Goal: Task Accomplishment & Management: Use online tool/utility

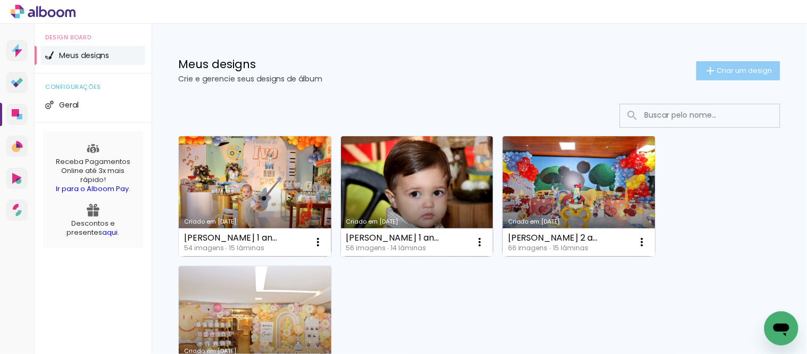
click at [717, 70] on span "Criar um design" at bounding box center [744, 70] width 55 height 7
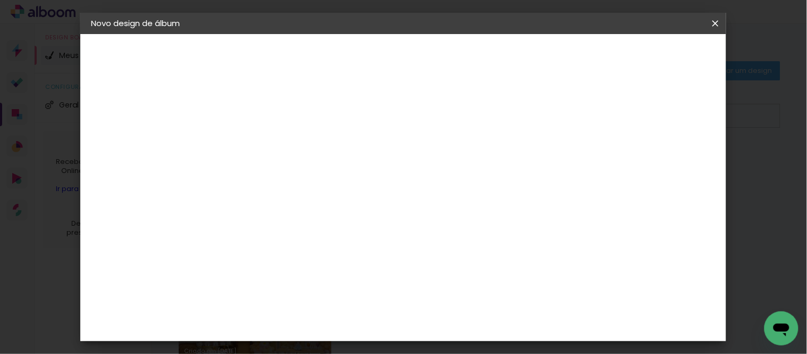
click at [265, 138] on input at bounding box center [265, 143] width 0 height 16
type input "Bodas Esmeralda"
type paper-input "Bodas Esmeralda"
click at [374, 61] on paper-button "Avançar" at bounding box center [348, 56] width 52 height 18
click at [464, 157] on paper-item "Tamanho Livre" at bounding box center [413, 161] width 102 height 23
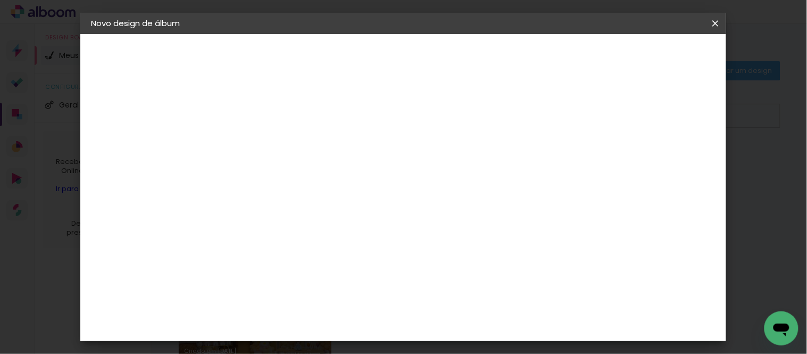
click at [464, 56] on paper-button "Avançar" at bounding box center [438, 56] width 52 height 18
click at [472, 215] on quentale-layouter at bounding box center [446, 290] width 371 height 185
drag, startPoint x: 228, startPoint y: 190, endPoint x: 399, endPoint y: 183, distance: 171.9
click at [390, 120] on div "30 cm cm cm mm A maioria das encadernadoras sugere 5mm de sangria." at bounding box center [447, 77] width 456 height 85
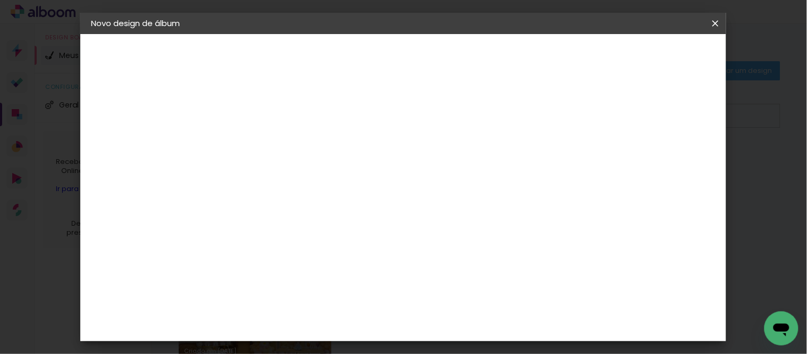
scroll to position [137, 0]
type input "20,3"
type paper-input "20,3"
drag, startPoint x: 449, startPoint y: 320, endPoint x: 596, endPoint y: 324, distance: 146.8
click at [594, 325] on div "cm" at bounding box center [467, 323] width 371 height 37
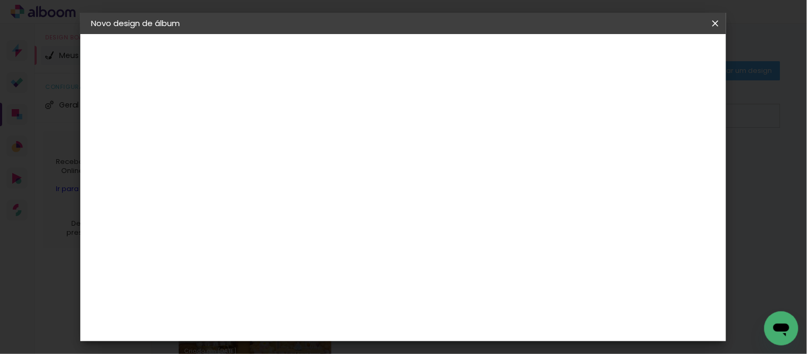
scroll to position [269, 0]
type input "50,8"
type paper-input "50,8"
click at [658, 62] on paper-button "Iniciar design" at bounding box center [624, 56] width 70 height 18
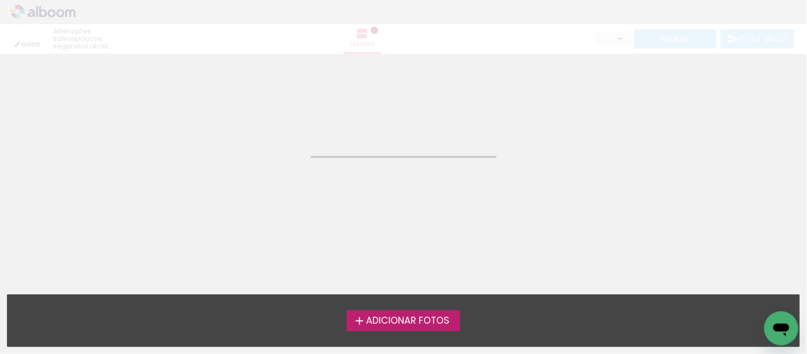
click at [412, 316] on span "Adicionar Fotos" at bounding box center [407, 321] width 83 height 10
click at [0, 0] on input "file" at bounding box center [0, 0] width 0 height 0
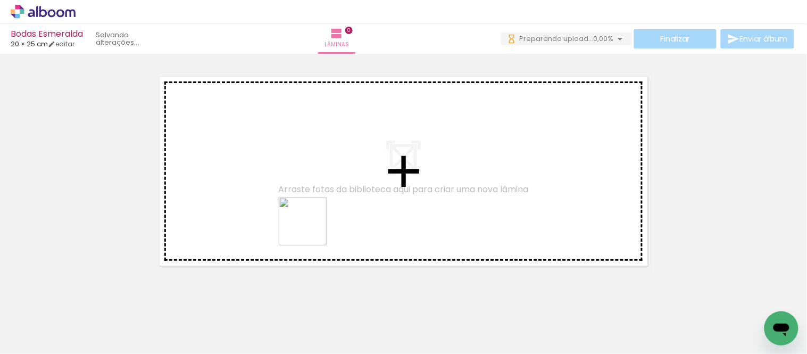
drag, startPoint x: 240, startPoint y: 323, endPoint x: 312, endPoint y: 228, distance: 119.2
click at [312, 228] on quentale-workspace at bounding box center [403, 177] width 807 height 354
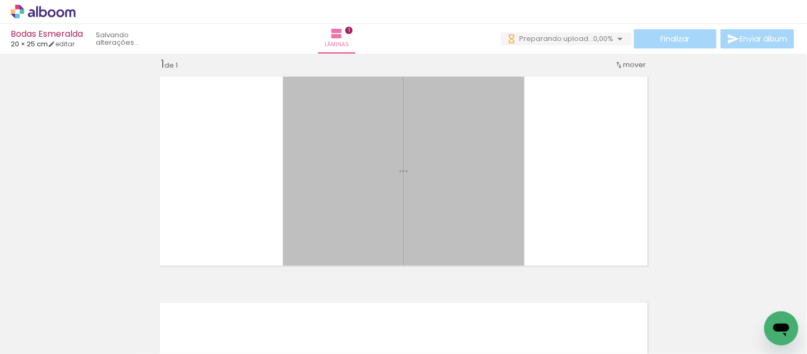
scroll to position [13, 0]
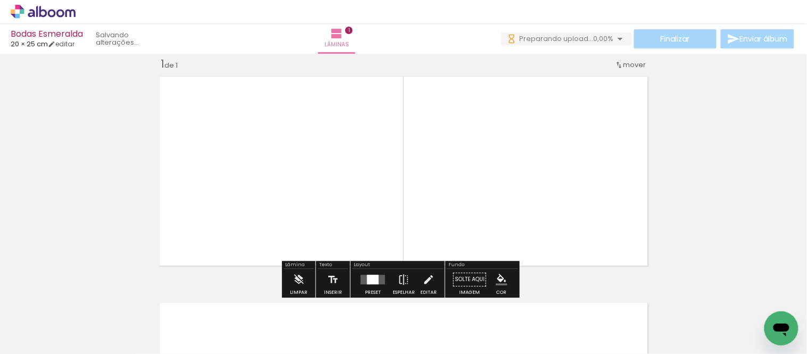
click at [370, 273] on div at bounding box center [372, 279] width 29 height 21
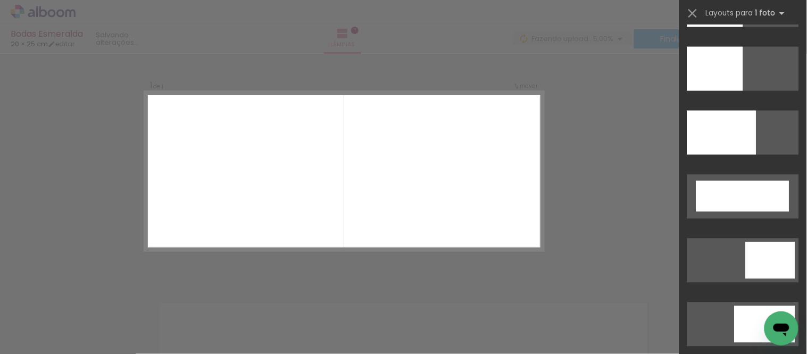
scroll to position [2567, 0]
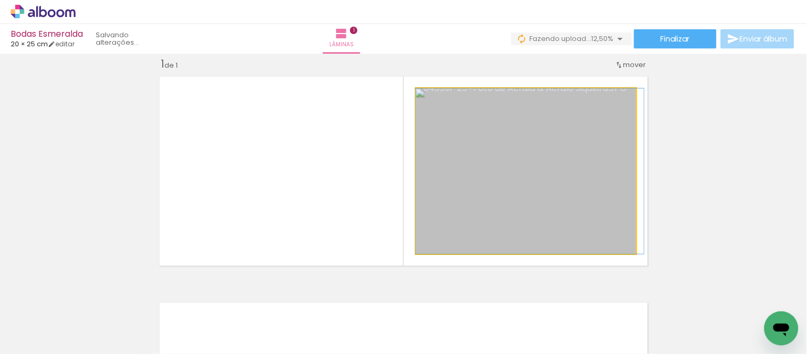
drag, startPoint x: 530, startPoint y: 156, endPoint x: 534, endPoint y: 151, distance: 6.1
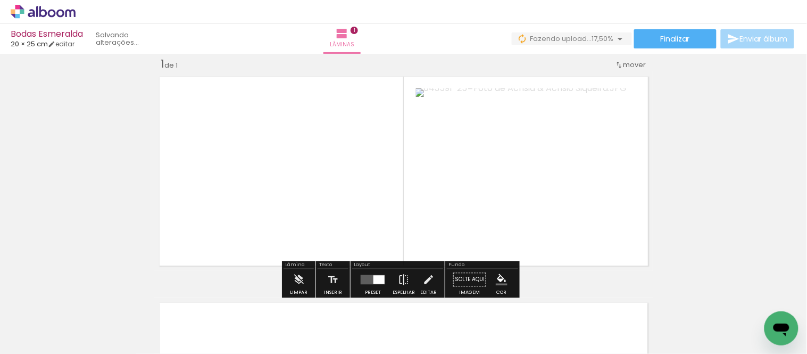
click at [381, 278] on div at bounding box center [372, 279] width 29 height 21
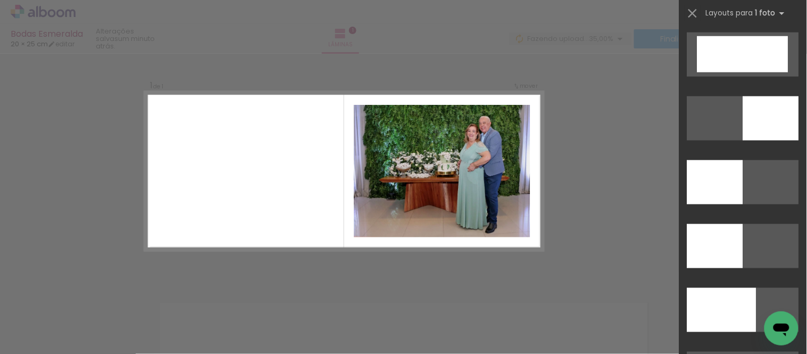
scroll to position [2253, 0]
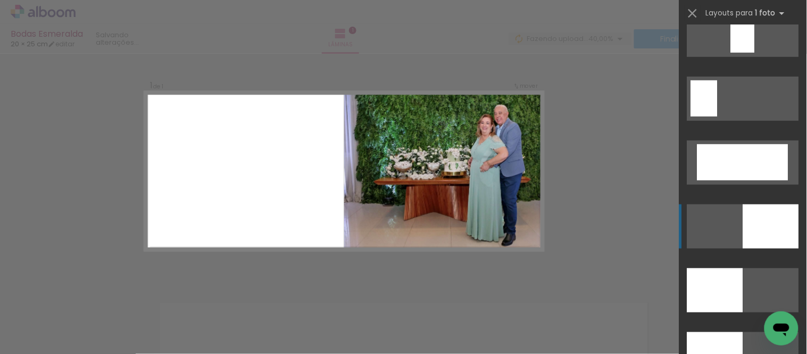
click at [783, 213] on div at bounding box center [771, 226] width 56 height 44
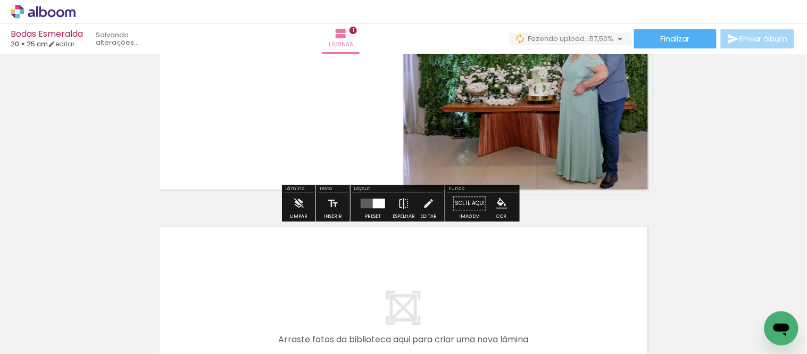
scroll to position [190, 0]
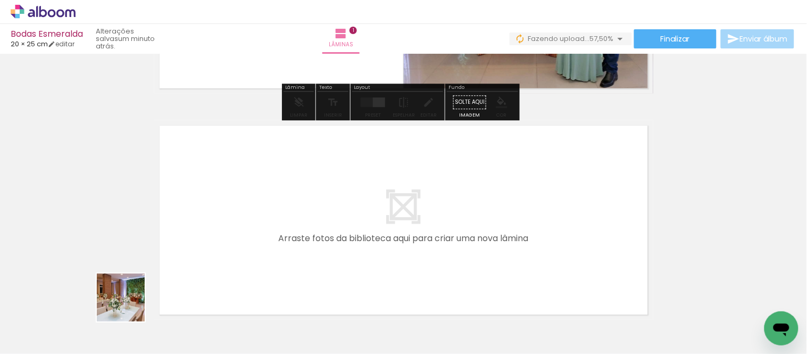
drag, startPoint x: 123, startPoint y: 314, endPoint x: 311, endPoint y: 295, distance: 189.2
click at [245, 246] on quentale-workspace at bounding box center [403, 177] width 807 height 354
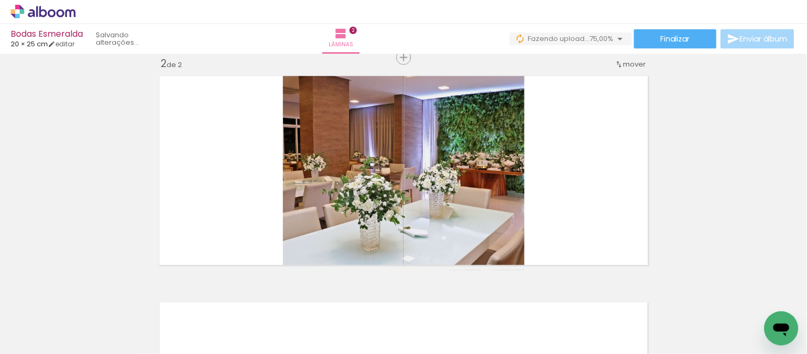
scroll to position [0, 1061]
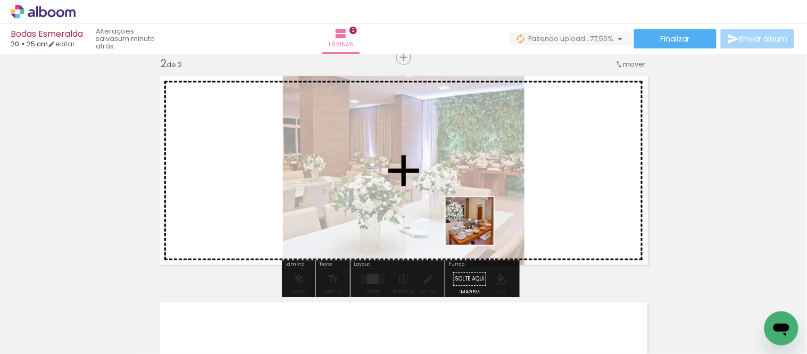
drag, startPoint x: 477, startPoint y: 320, endPoint x: 532, endPoint y: 314, distance: 55.7
click at [477, 225] on quentale-workspace at bounding box center [403, 177] width 807 height 354
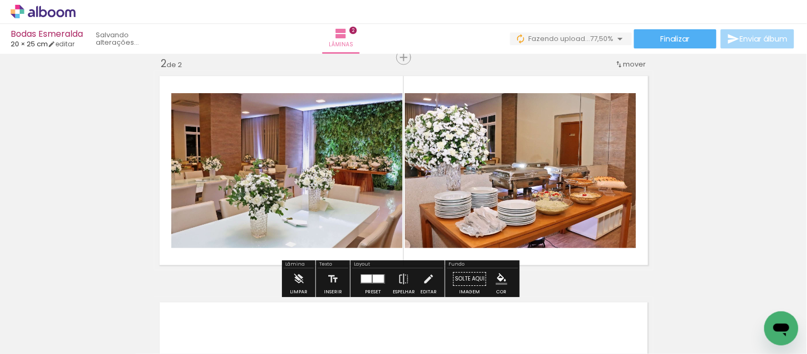
scroll to position [0, 1250]
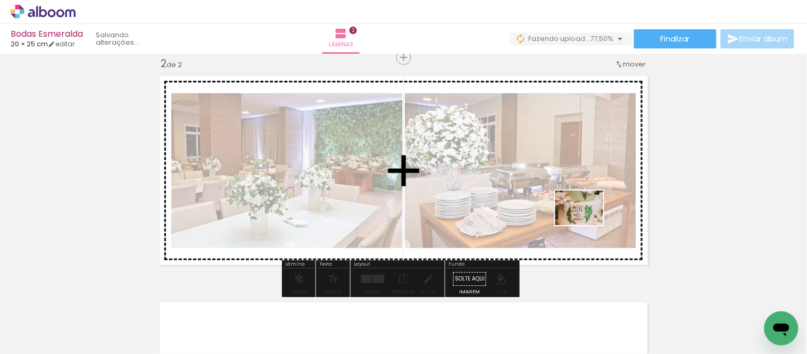
drag, startPoint x: 650, startPoint y: 309, endPoint x: 587, endPoint y: 222, distance: 107.0
click at [587, 222] on quentale-workspace at bounding box center [403, 177] width 807 height 354
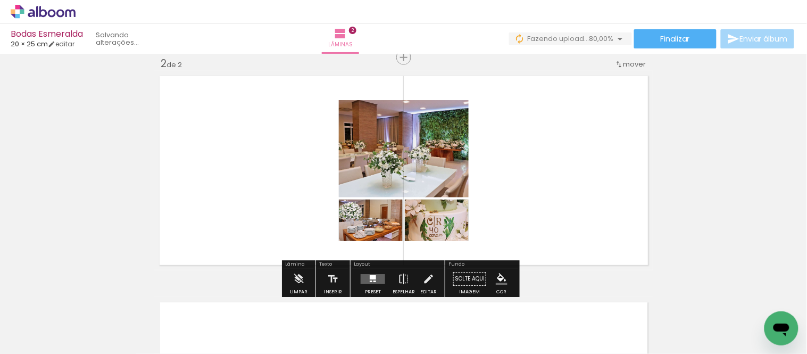
click at [370, 277] on div at bounding box center [373, 277] width 6 height 4
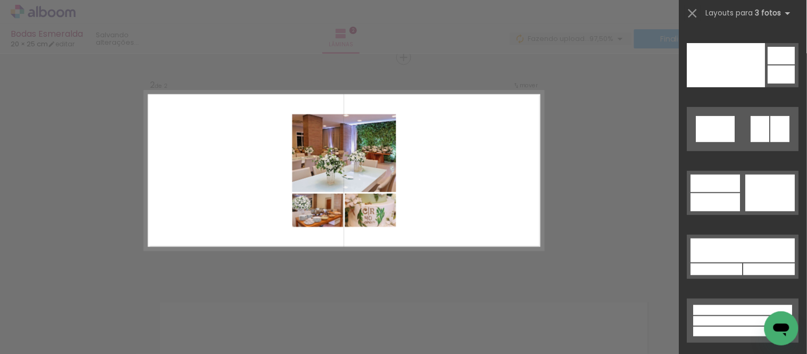
scroll to position [13461, 0]
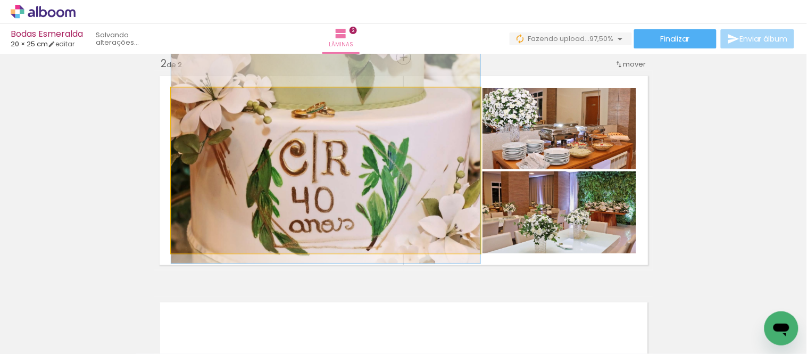
drag, startPoint x: 360, startPoint y: 224, endPoint x: 352, endPoint y: 205, distance: 20.9
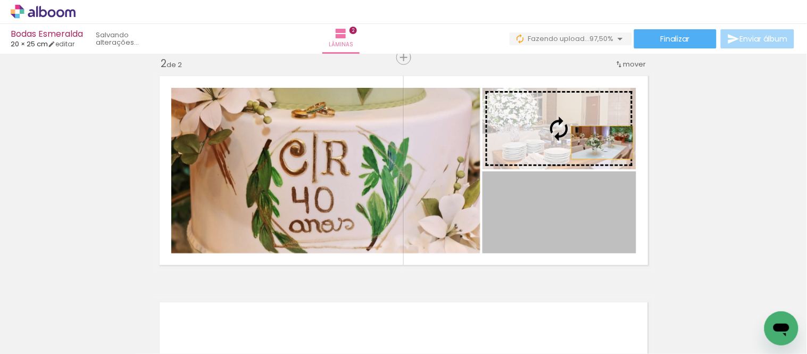
drag, startPoint x: 607, startPoint y: 204, endPoint x: 597, endPoint y: 140, distance: 64.0
click at [0, 0] on slot at bounding box center [0, 0] width 0 height 0
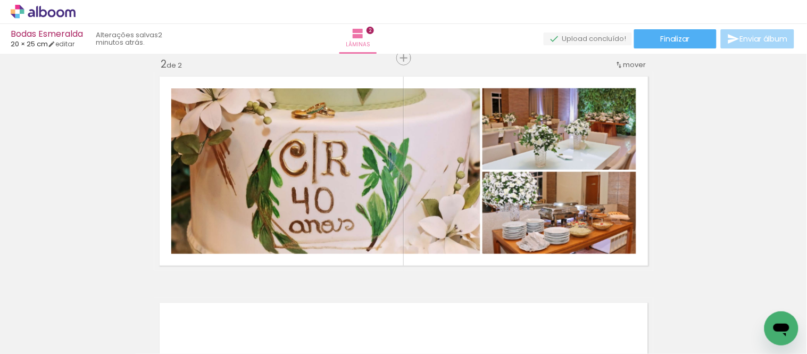
scroll to position [236, 0]
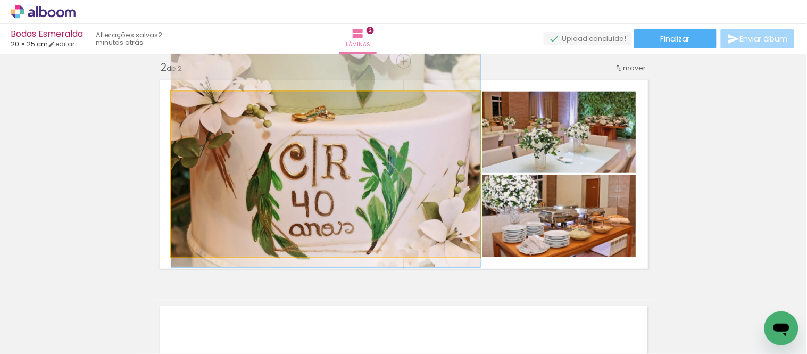
click at [238, 190] on quentale-photo at bounding box center [325, 173] width 309 height 165
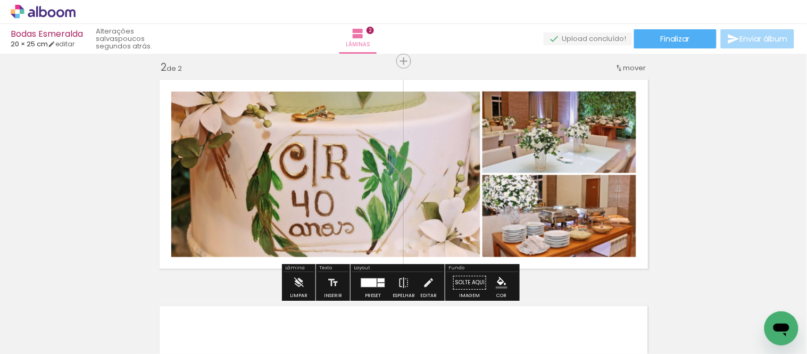
click at [389, 131] on quentale-photo at bounding box center [325, 173] width 309 height 165
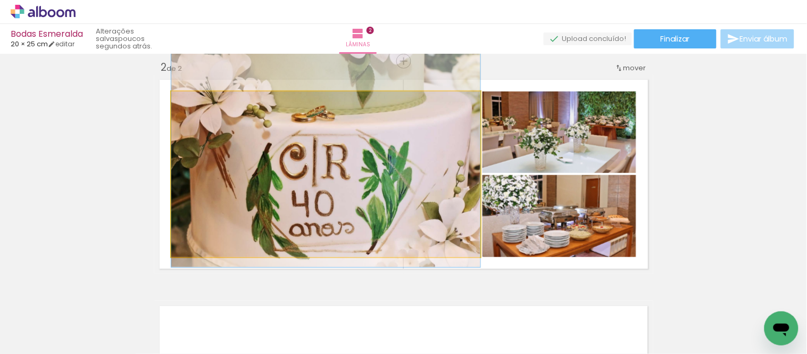
click at [389, 131] on quentale-photo at bounding box center [325, 173] width 309 height 165
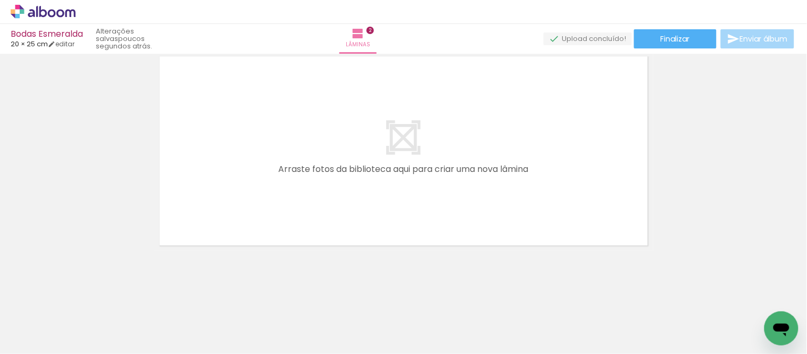
scroll to position [0, 0]
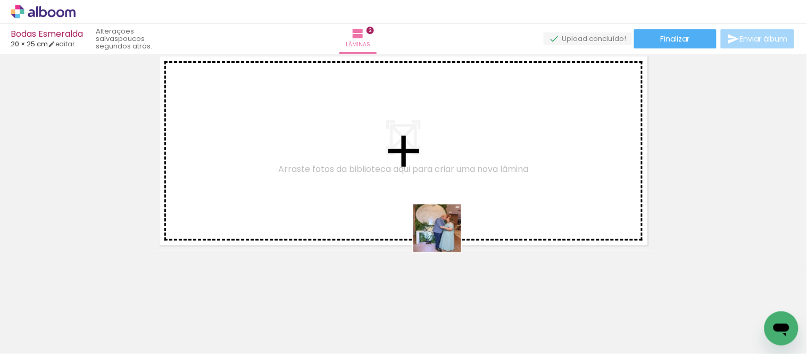
drag, startPoint x: 499, startPoint y: 288, endPoint x: 323, endPoint y: 320, distance: 178.9
click at [440, 231] on quentale-workspace at bounding box center [403, 177] width 807 height 354
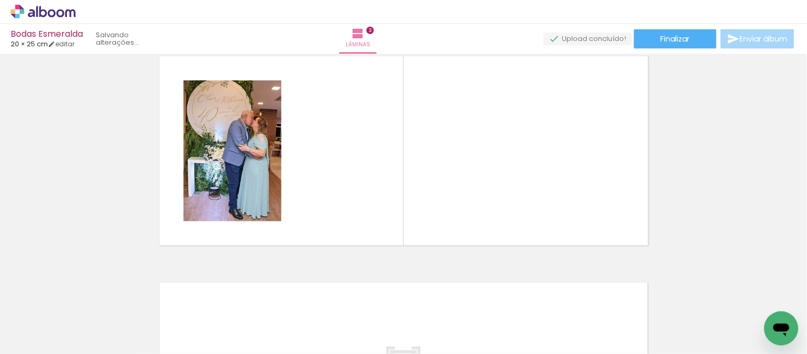
scroll to position [465, 0]
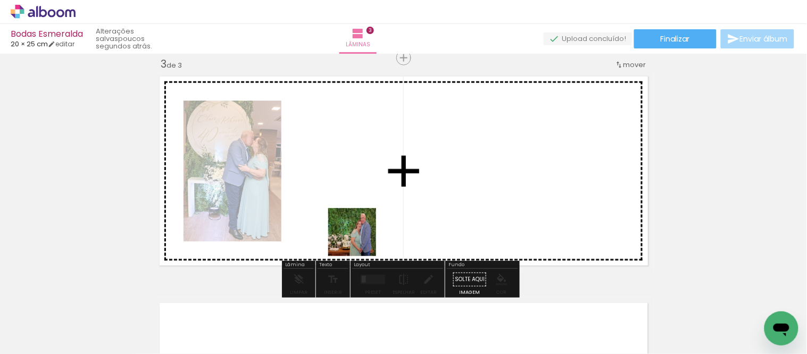
drag, startPoint x: 354, startPoint y: 270, endPoint x: 313, endPoint y: 315, distance: 61.3
click at [360, 238] on quentale-workspace at bounding box center [403, 177] width 807 height 354
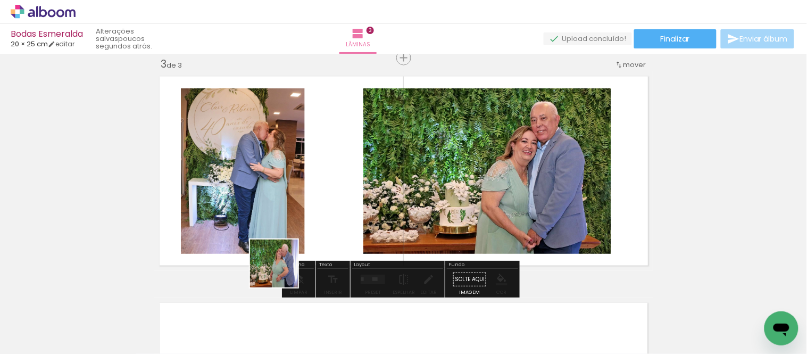
drag, startPoint x: 286, startPoint y: 297, endPoint x: 274, endPoint y: 221, distance: 76.5
click at [274, 221] on quentale-workspace at bounding box center [403, 177] width 807 height 354
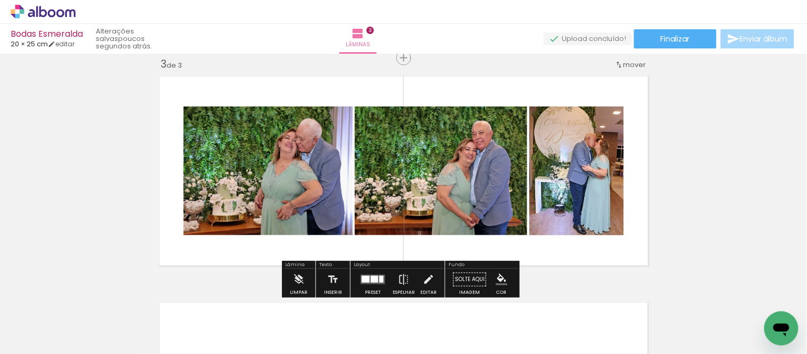
click at [371, 282] on div at bounding box center [374, 278] width 7 height 7
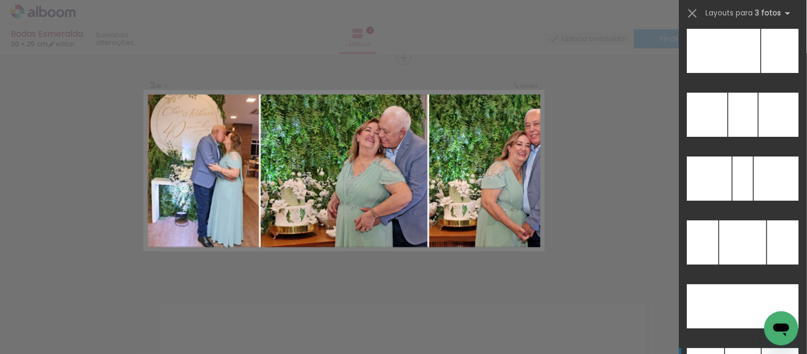
scroll to position [10257, 0]
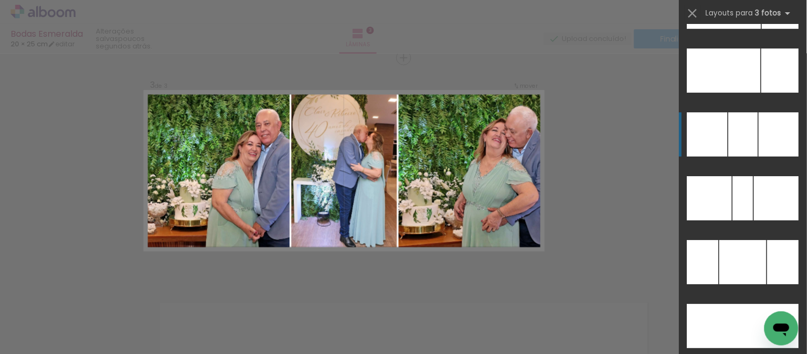
click at [762, 176] on div at bounding box center [776, 198] width 45 height 44
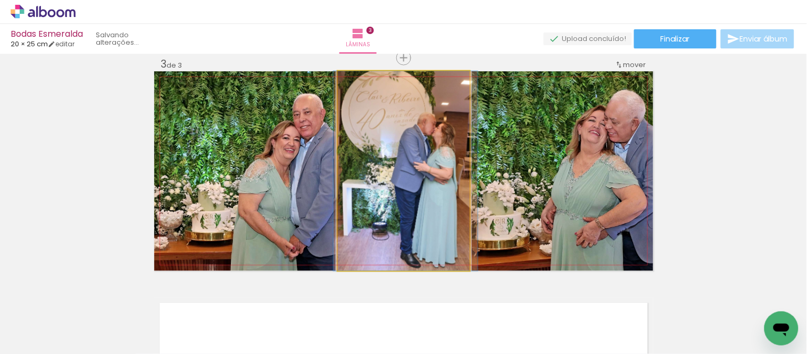
drag, startPoint x: 450, startPoint y: 213, endPoint x: 452, endPoint y: 194, distance: 19.3
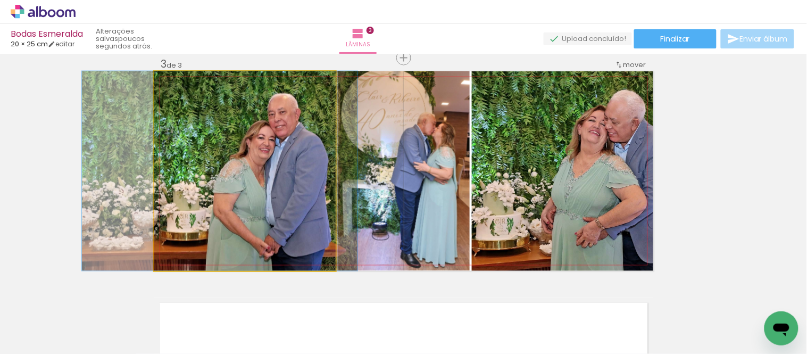
drag, startPoint x: 257, startPoint y: 222, endPoint x: 232, endPoint y: 209, distance: 28.1
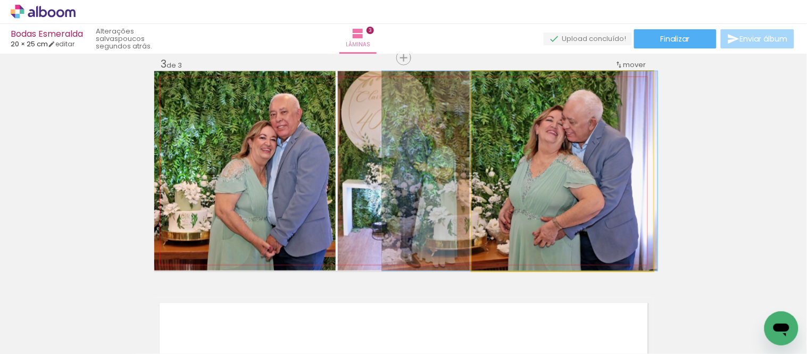
drag, startPoint x: 624, startPoint y: 204, endPoint x: 581, endPoint y: 191, distance: 44.4
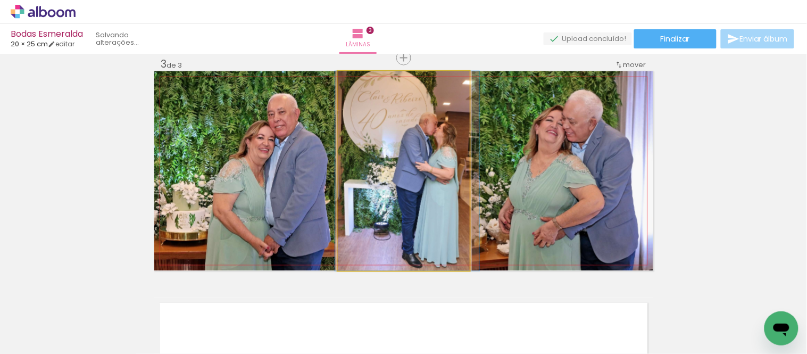
drag, startPoint x: 432, startPoint y: 178, endPoint x: 433, endPoint y: 165, distance: 12.9
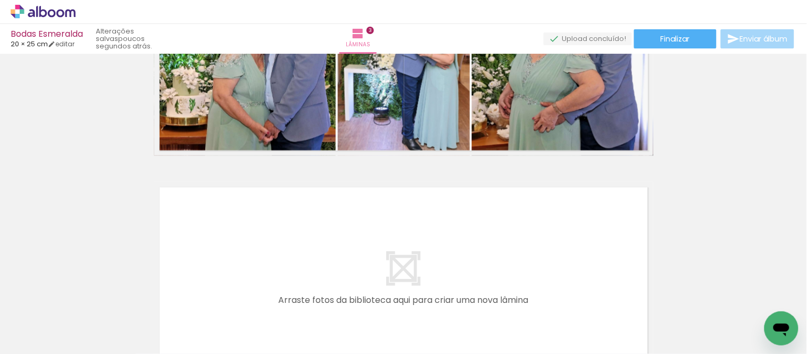
scroll to position [642, 0]
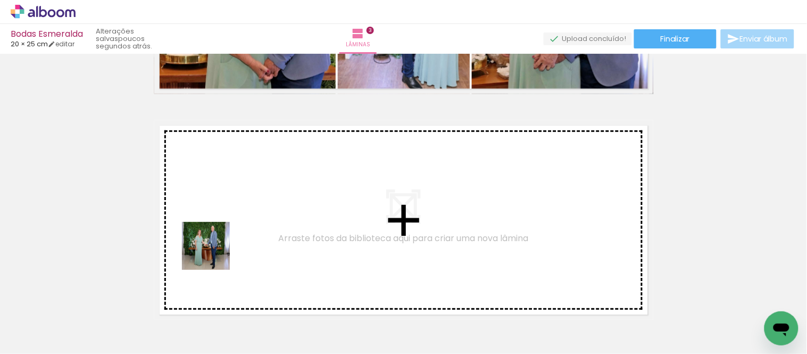
drag, startPoint x: 188, startPoint y: 320, endPoint x: 341, endPoint y: 329, distance: 153.4
click at [219, 247] on quentale-workspace at bounding box center [403, 177] width 807 height 354
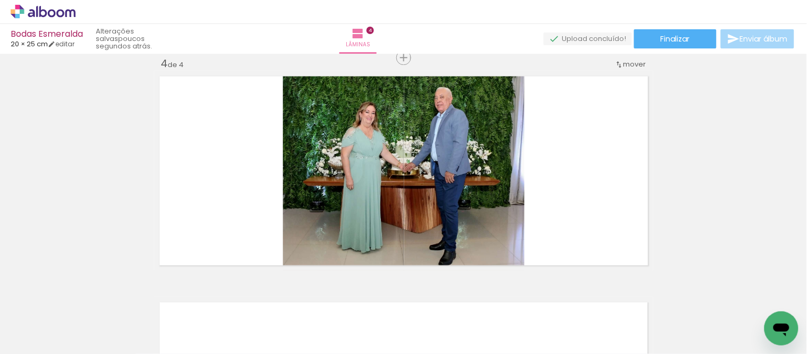
scroll to position [0, 0]
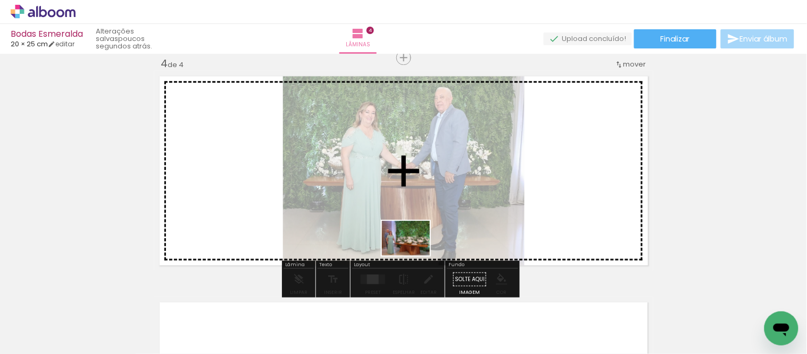
drag, startPoint x: 414, startPoint y: 298, endPoint x: 414, endPoint y: 253, distance: 45.7
click at [414, 253] on quentale-workspace at bounding box center [403, 177] width 807 height 354
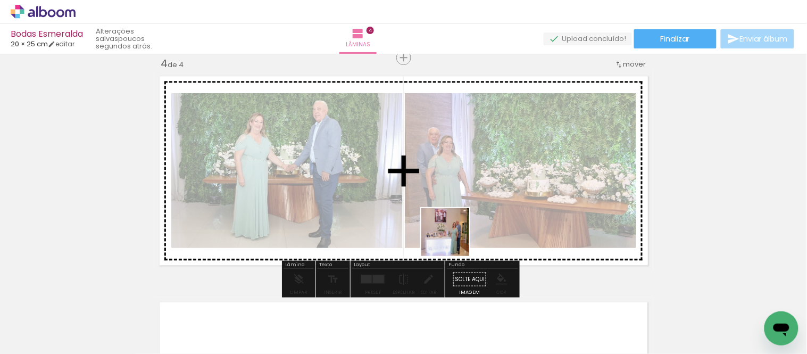
drag, startPoint x: 460, startPoint y: 324, endPoint x: 452, endPoint y: 238, distance: 87.0
click at [452, 238] on quentale-workspace at bounding box center [403, 177] width 807 height 354
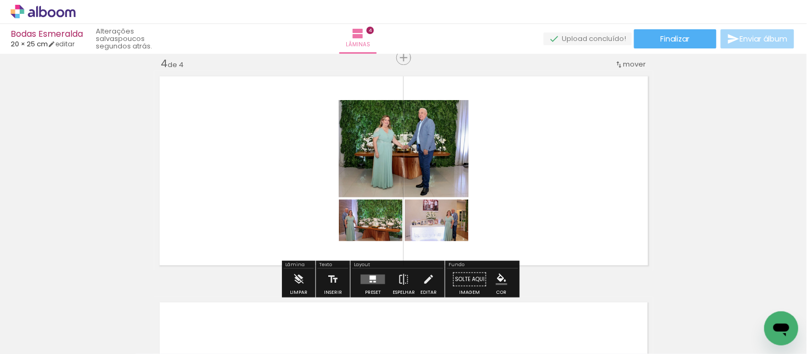
click at [366, 280] on quentale-layouter at bounding box center [372, 279] width 24 height 10
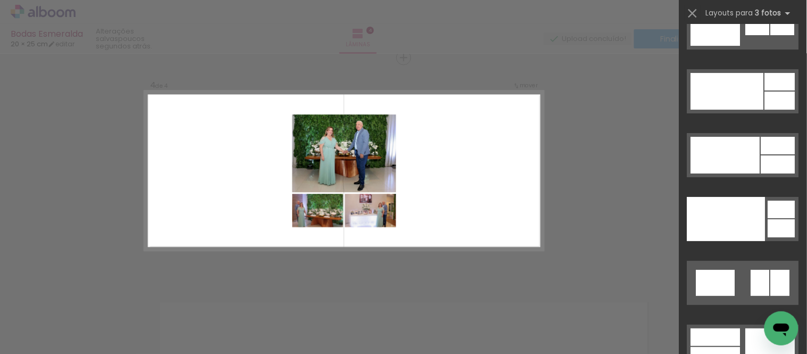
scroll to position [13402, 0]
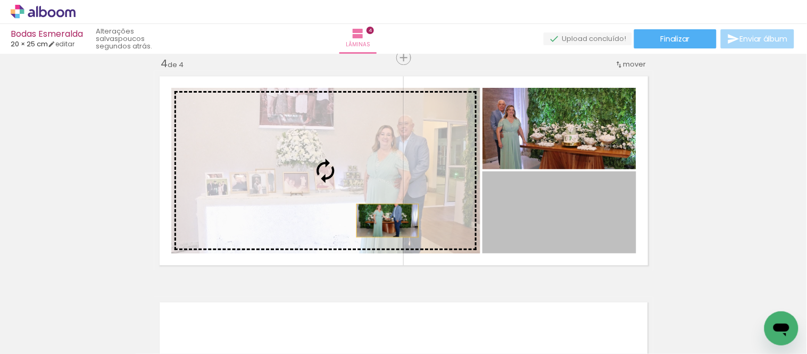
drag, startPoint x: 503, startPoint y: 235, endPoint x: 371, endPoint y: 219, distance: 132.9
click at [0, 0] on slot at bounding box center [0, 0] width 0 height 0
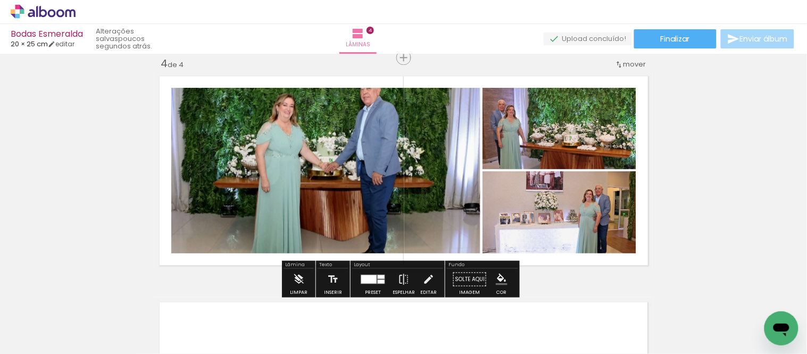
click at [367, 283] on div at bounding box center [368, 278] width 15 height 9
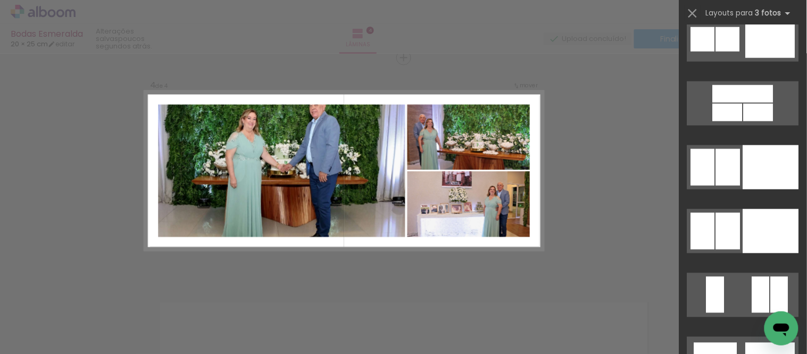
scroll to position [11813, 0]
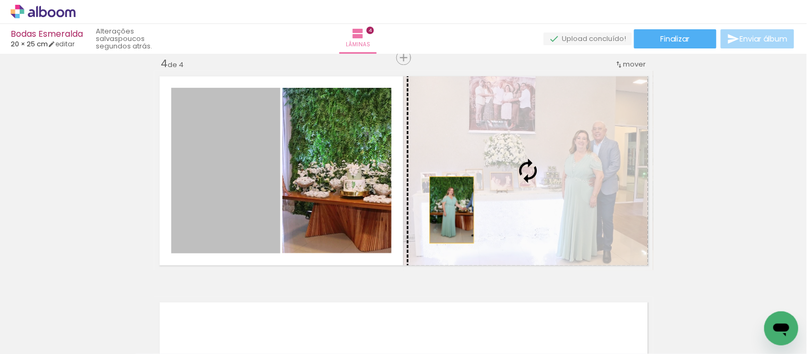
drag, startPoint x: 447, startPoint y: 209, endPoint x: 607, endPoint y: 211, distance: 159.5
click at [0, 0] on slot at bounding box center [0, 0] width 0 height 0
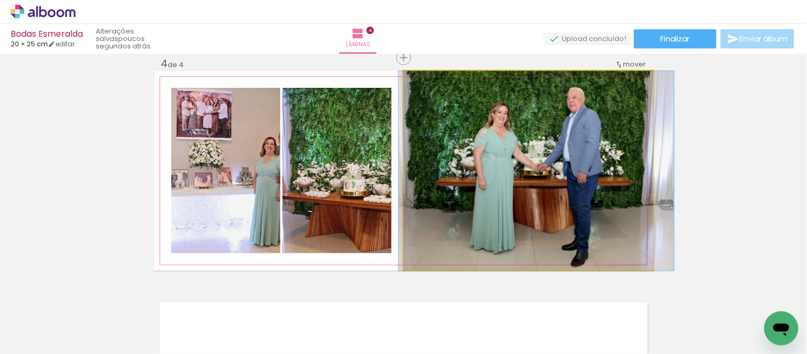
drag, startPoint x: 608, startPoint y: 213, endPoint x: 616, endPoint y: 201, distance: 14.2
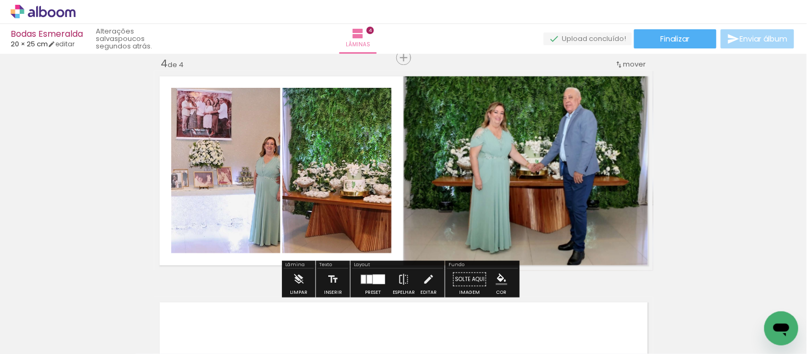
click at [331, 190] on quentale-photo at bounding box center [336, 170] width 109 height 165
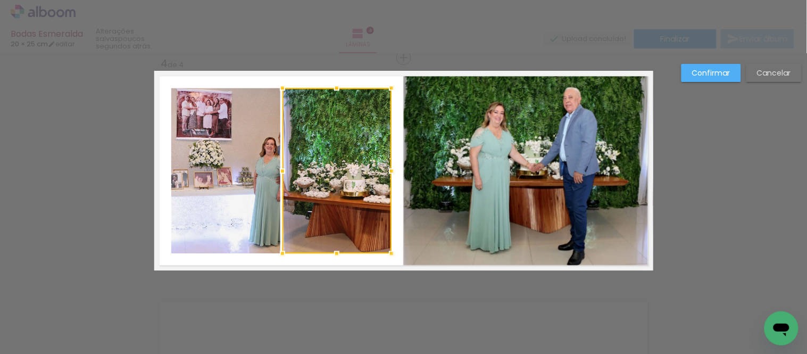
click at [254, 197] on quentale-photo at bounding box center [225, 170] width 109 height 165
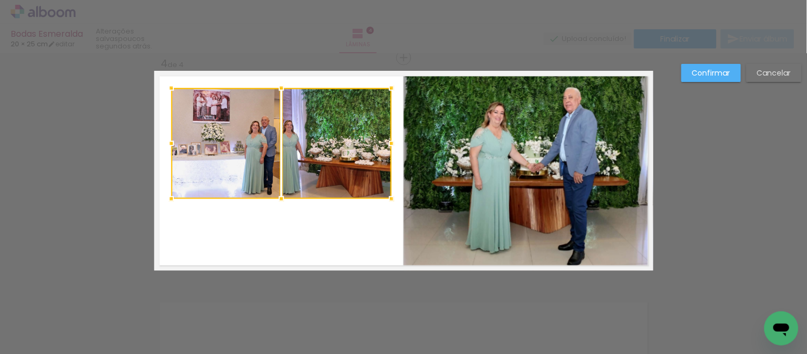
drag, startPoint x: 276, startPoint y: 251, endPoint x: 317, endPoint y: 197, distance: 68.4
click at [317, 197] on div at bounding box center [281, 143] width 220 height 111
click at [242, 181] on quentale-photo at bounding box center [225, 143] width 109 height 111
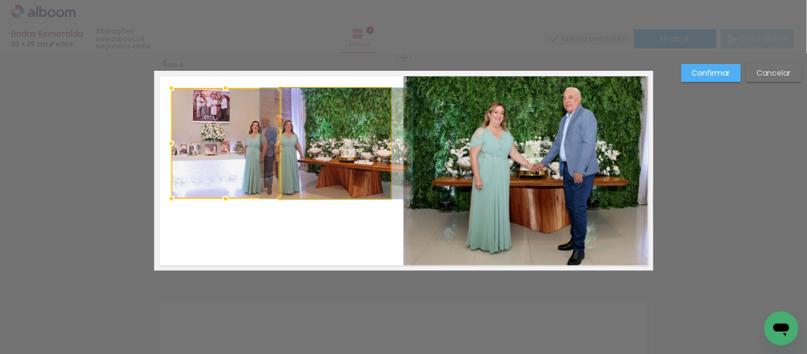
click at [322, 184] on quentale-photo at bounding box center [336, 143] width 109 height 111
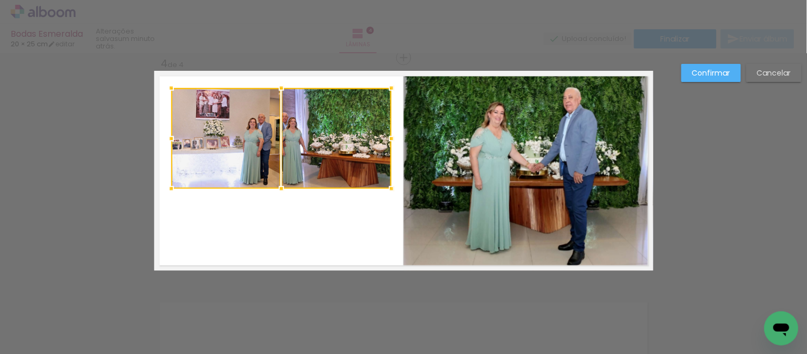
drag, startPoint x: 278, startPoint y: 198, endPoint x: 282, endPoint y: 188, distance: 10.8
click at [282, 188] on div at bounding box center [281, 188] width 21 height 21
click at [247, 173] on quentale-photo at bounding box center [225, 138] width 109 height 100
click at [312, 172] on quentale-photo at bounding box center [336, 138] width 109 height 100
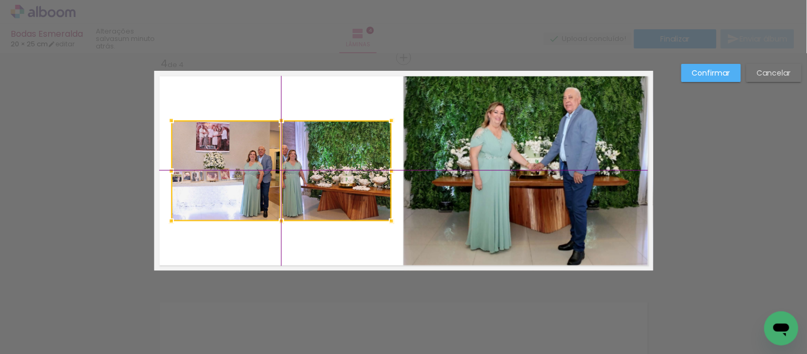
drag, startPoint x: 325, startPoint y: 164, endPoint x: 324, endPoint y: 195, distance: 30.9
click at [324, 195] on div at bounding box center [281, 170] width 220 height 100
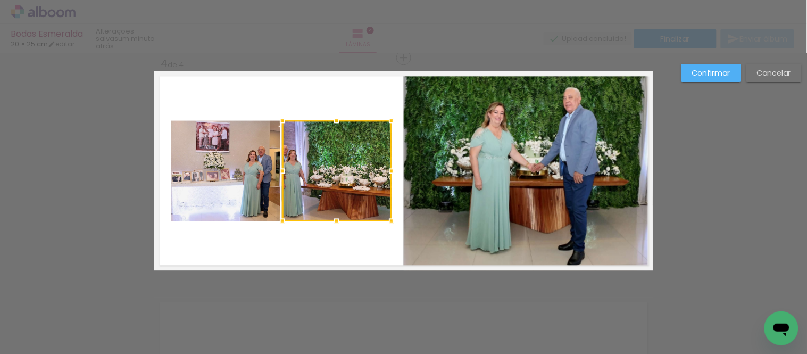
click at [234, 194] on quentale-photo at bounding box center [225, 170] width 109 height 100
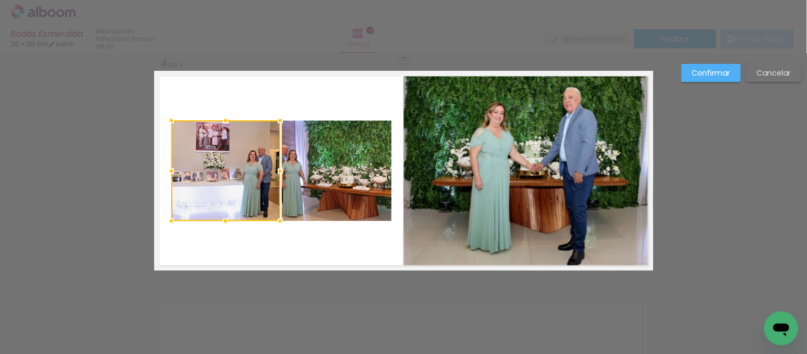
click at [336, 194] on quentale-photo at bounding box center [336, 170] width 109 height 100
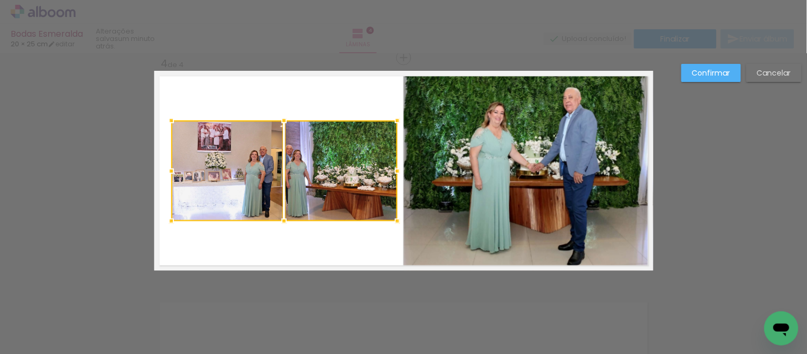
drag, startPoint x: 390, startPoint y: 170, endPoint x: 397, endPoint y: 171, distance: 6.9
click at [397, 171] on div at bounding box center [397, 170] width 21 height 21
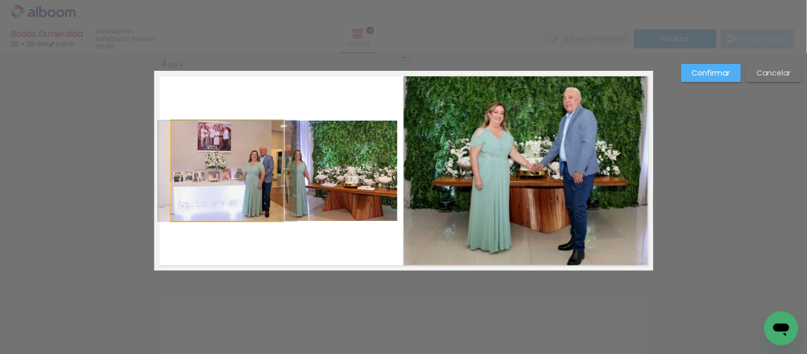
click at [247, 176] on quentale-photo at bounding box center [227, 170] width 112 height 100
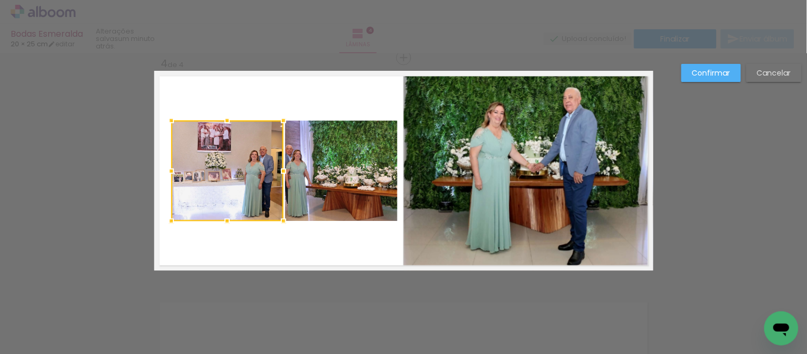
click at [316, 179] on quentale-photo at bounding box center [341, 170] width 112 height 100
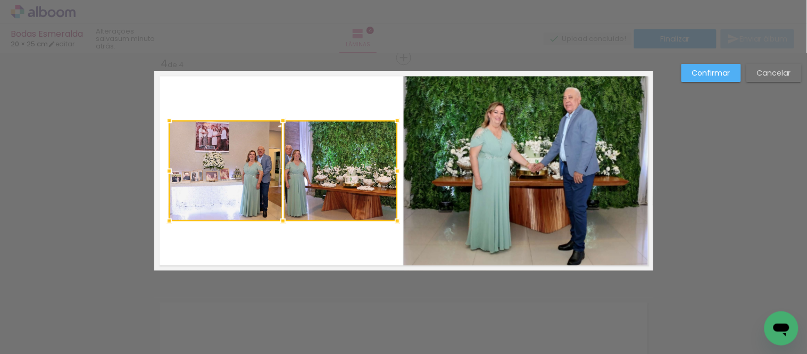
click at [169, 171] on div at bounding box center [168, 170] width 21 height 21
click at [221, 174] on div at bounding box center [225, 170] width 113 height 100
click at [300, 175] on quentale-photo at bounding box center [340, 170] width 113 height 100
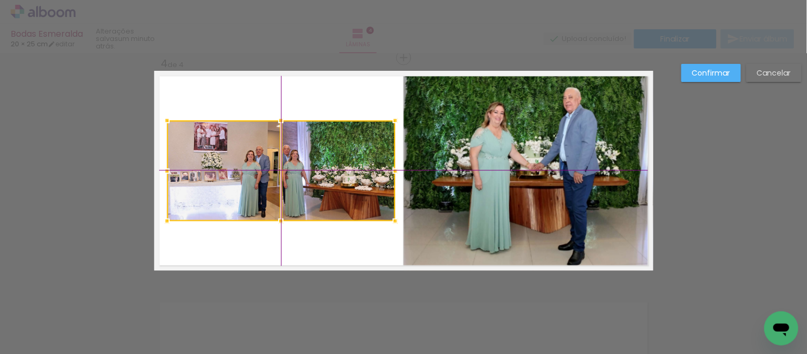
click at [337, 179] on div at bounding box center [281, 170] width 228 height 100
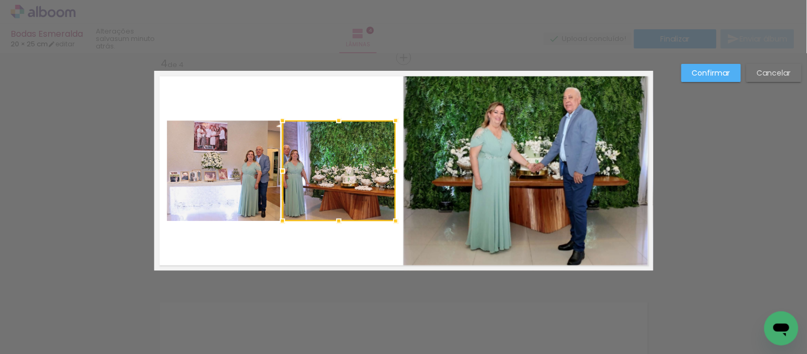
click at [236, 193] on quentale-photo at bounding box center [223, 170] width 113 height 100
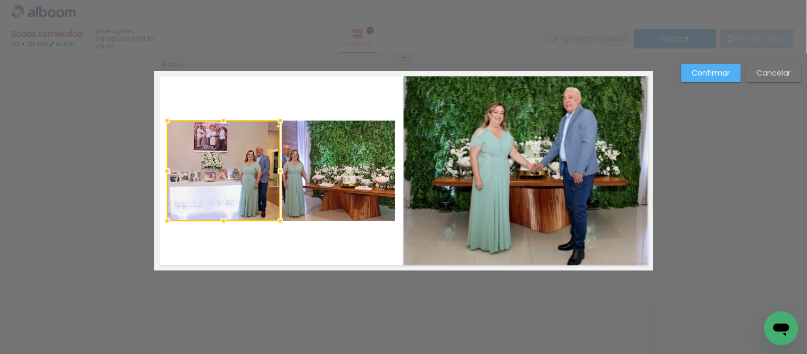
click at [321, 193] on quentale-photo at bounding box center [338, 170] width 113 height 100
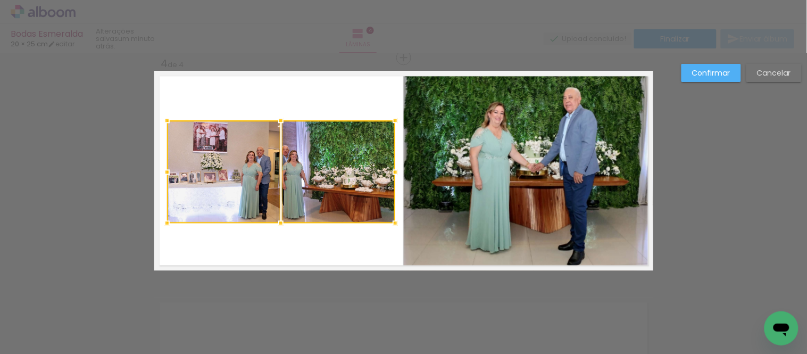
click at [278, 225] on div at bounding box center [280, 222] width 21 height 21
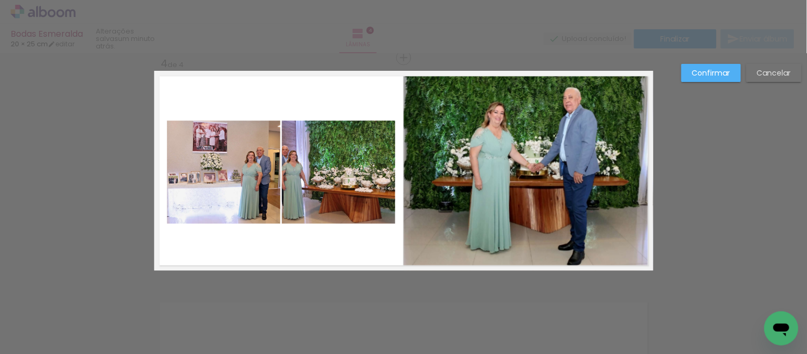
click at [0, 0] on slot "Confirmar" at bounding box center [0, 0] width 0 height 0
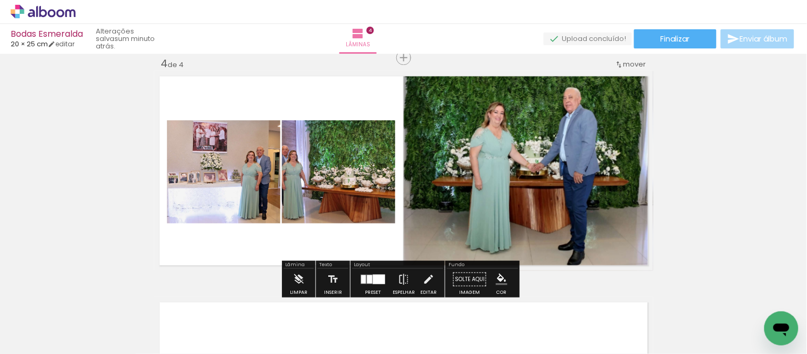
click at [360, 165] on quentale-photo at bounding box center [338, 171] width 113 height 103
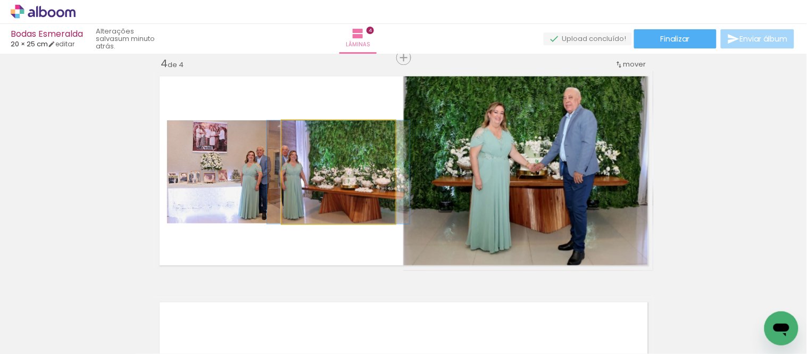
click at [360, 165] on quentale-photo at bounding box center [338, 171] width 113 height 103
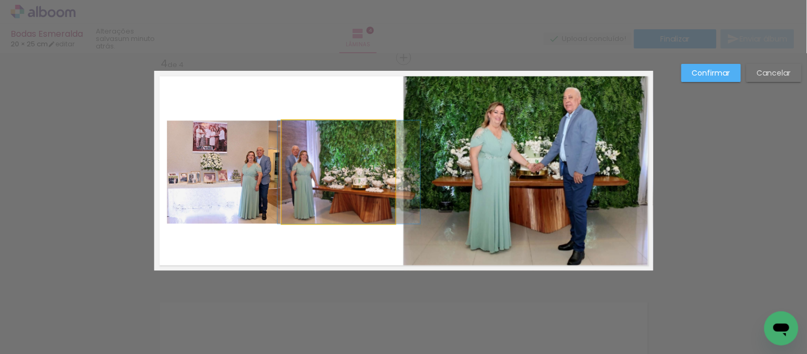
drag, startPoint x: 341, startPoint y: 169, endPoint x: 350, endPoint y: 169, distance: 9.0
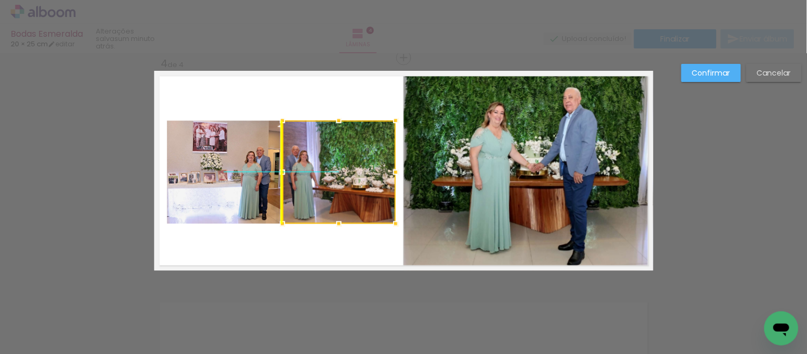
click at [372, 162] on div at bounding box center [338, 171] width 113 height 103
click at [0, 0] on slot "Confirmar" at bounding box center [0, 0] width 0 height 0
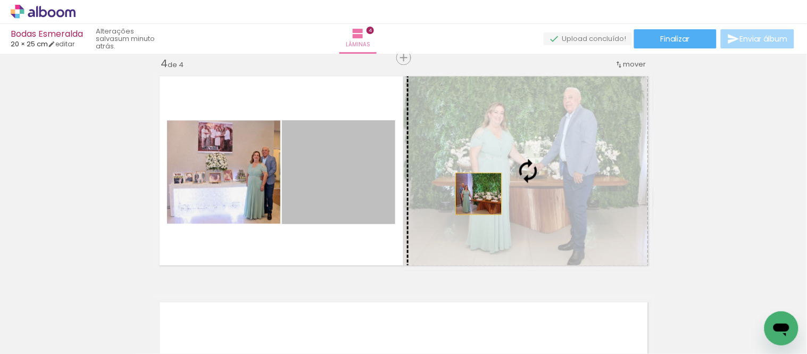
drag, startPoint x: 353, startPoint y: 195, endPoint x: 521, endPoint y: 193, distance: 168.6
click at [0, 0] on slot at bounding box center [0, 0] width 0 height 0
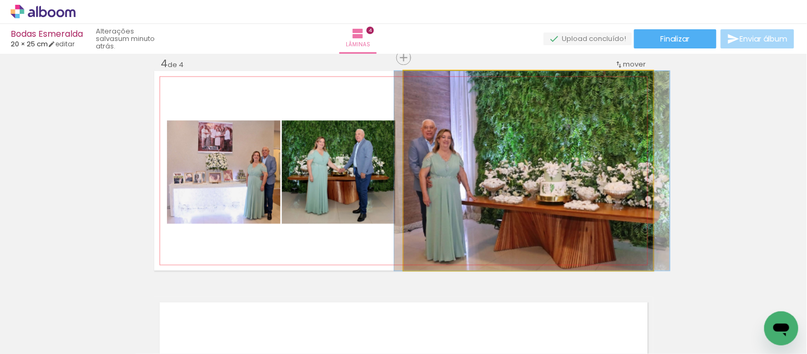
drag, startPoint x: 502, startPoint y: 164, endPoint x: 501, endPoint y: 154, distance: 9.6
drag, startPoint x: 567, startPoint y: 168, endPoint x: 568, endPoint y: 160, distance: 8.0
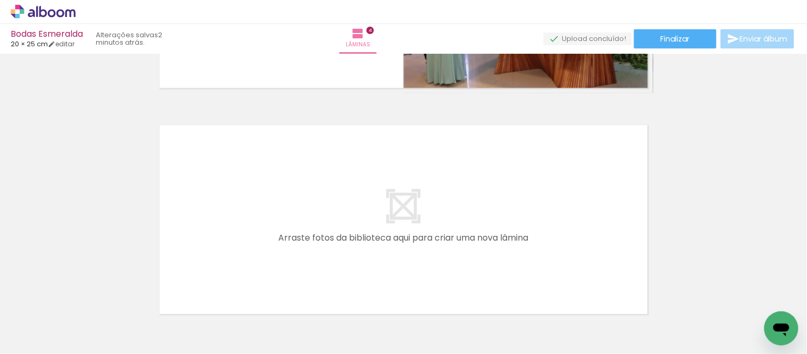
scroll to position [0, 1113]
drag, startPoint x: 492, startPoint y: 315, endPoint x: 540, endPoint y: 295, distance: 51.9
click at [466, 246] on quentale-workspace at bounding box center [403, 177] width 807 height 354
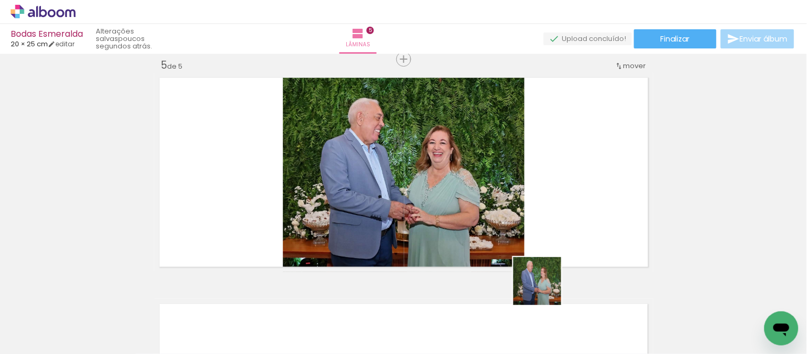
scroll to position [917, 0]
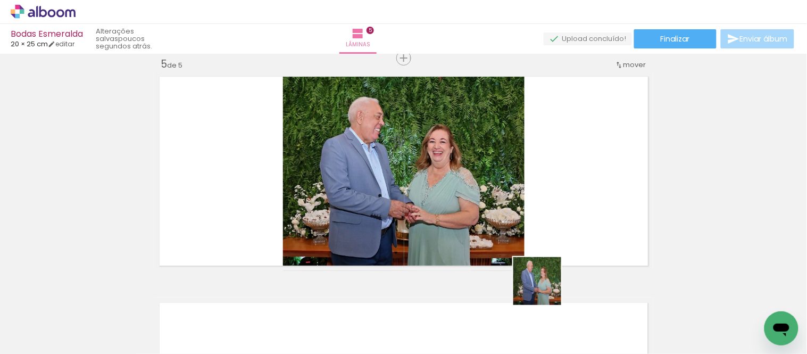
drag, startPoint x: 545, startPoint y: 310, endPoint x: 591, endPoint y: 291, distance: 49.9
click at [534, 231] on quentale-workspace at bounding box center [403, 177] width 807 height 354
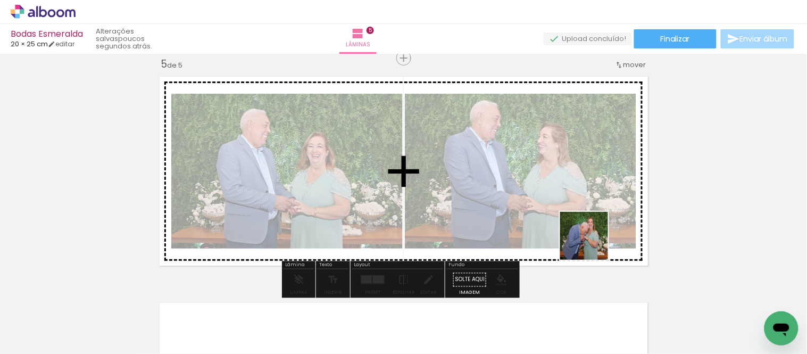
drag, startPoint x: 592, startPoint y: 244, endPoint x: 605, endPoint y: 289, distance: 47.5
click at [581, 198] on quentale-workspace at bounding box center [403, 177] width 807 height 354
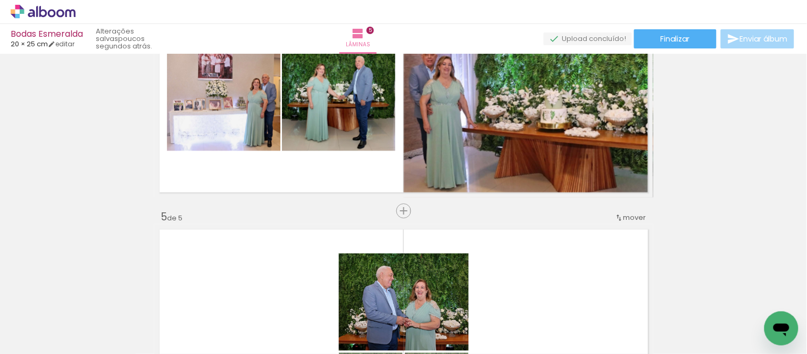
scroll to position [740, 0]
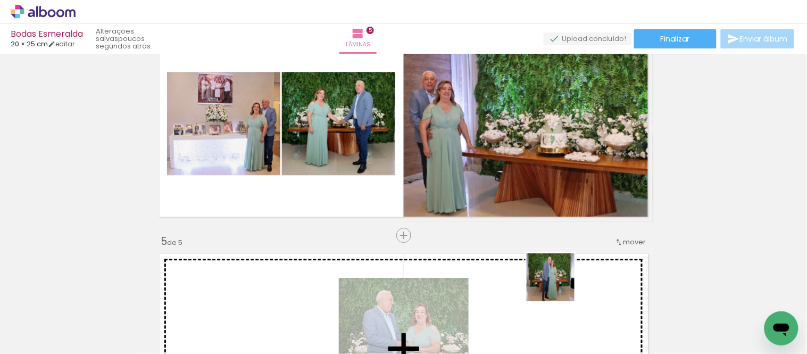
drag, startPoint x: 560, startPoint y: 316, endPoint x: 547, endPoint y: 192, distance: 124.6
click at [534, 188] on quentale-workspace at bounding box center [403, 177] width 807 height 354
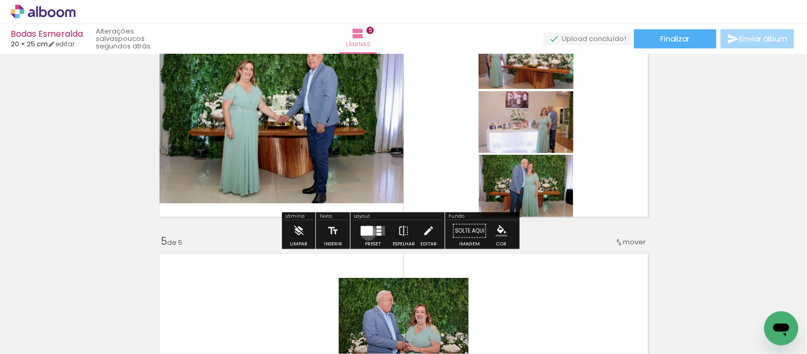
click at [366, 232] on div at bounding box center [366, 230] width 12 height 10
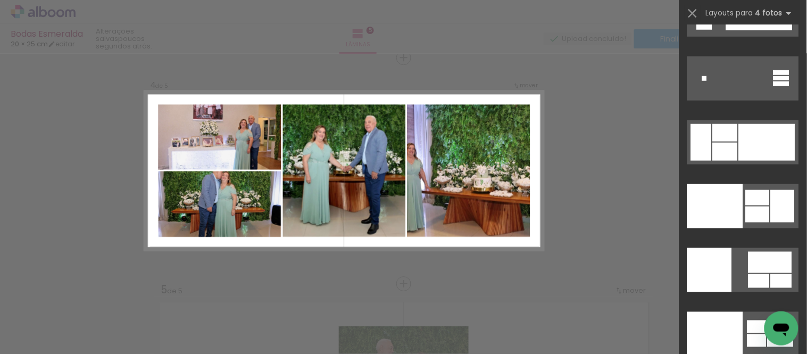
scroll to position [22052, 0]
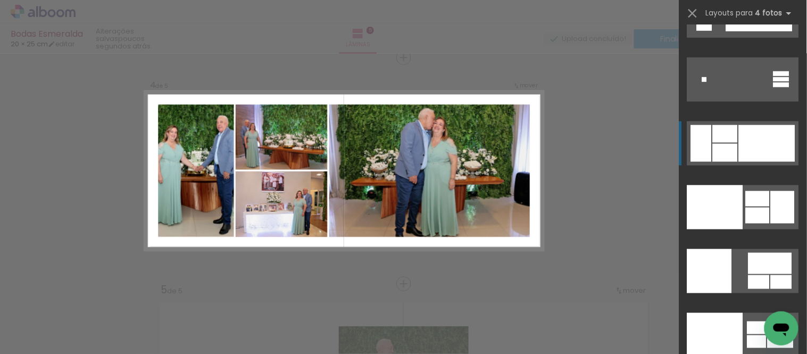
click at [759, 146] on div at bounding box center [767, 143] width 56 height 37
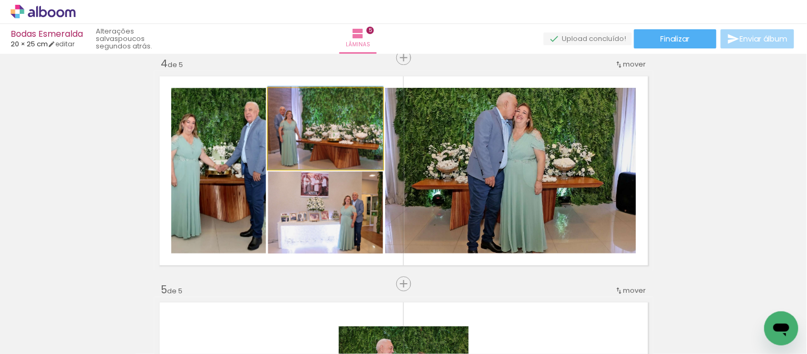
drag, startPoint x: 303, startPoint y: 146, endPoint x: 525, endPoint y: 156, distance: 222.5
click at [0, 0] on slot at bounding box center [0, 0] width 0 height 0
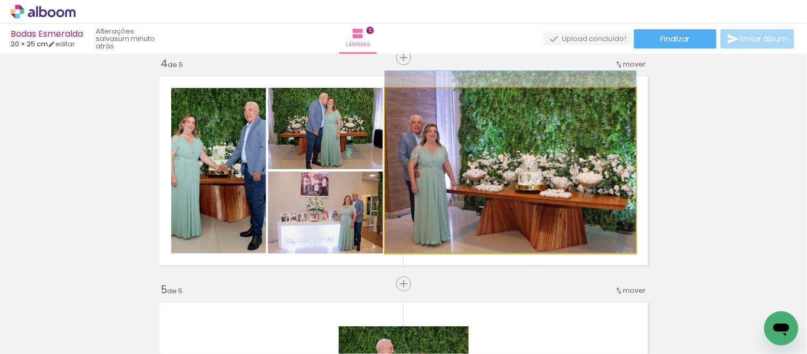
drag, startPoint x: 558, startPoint y: 163, endPoint x: 573, endPoint y: 154, distance: 17.0
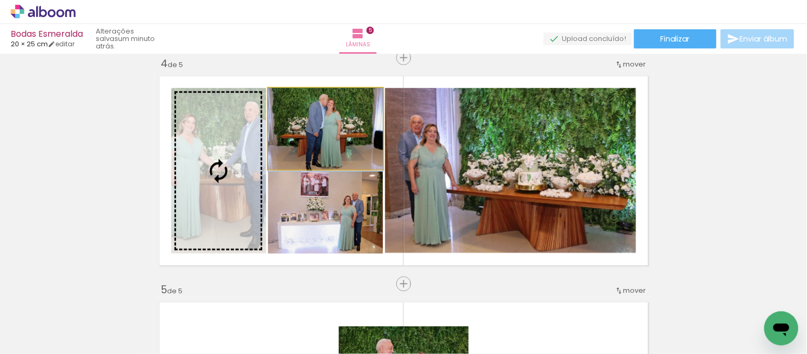
drag, startPoint x: 288, startPoint y: 147, endPoint x: 232, endPoint y: 163, distance: 58.1
click at [0, 0] on slot at bounding box center [0, 0] width 0 height 0
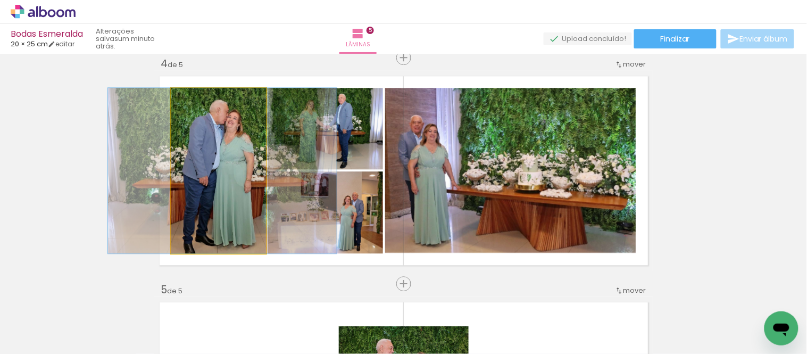
drag, startPoint x: 227, startPoint y: 179, endPoint x: 231, endPoint y: 173, distance: 6.9
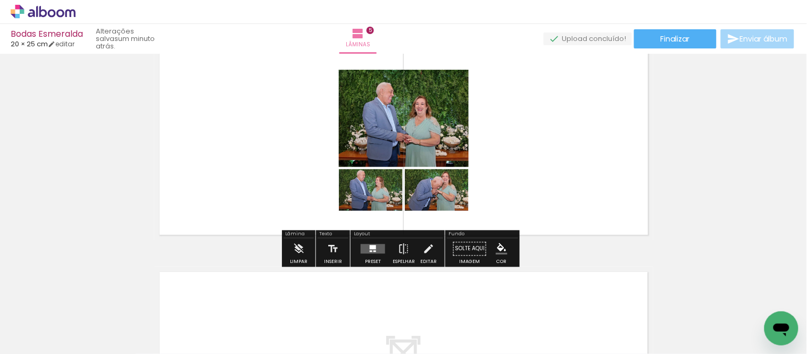
scroll to position [987, 0]
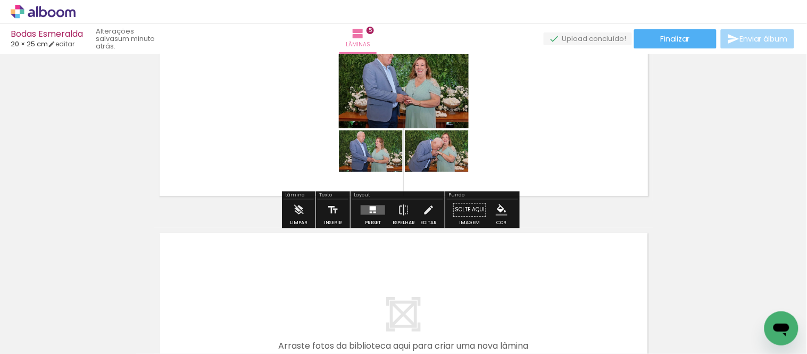
click at [378, 211] on quentale-layouter at bounding box center [372, 210] width 24 height 10
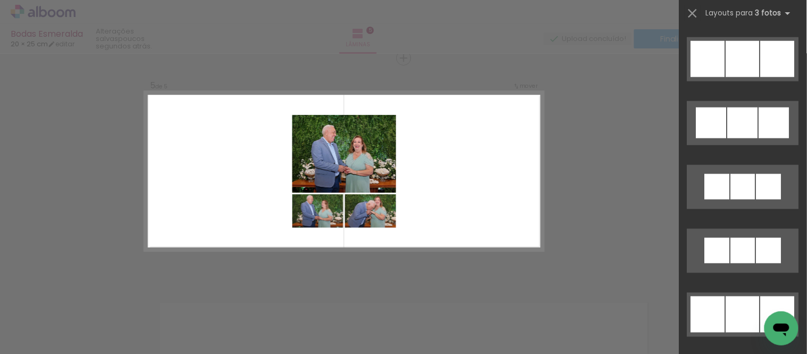
scroll to position [5664, 0]
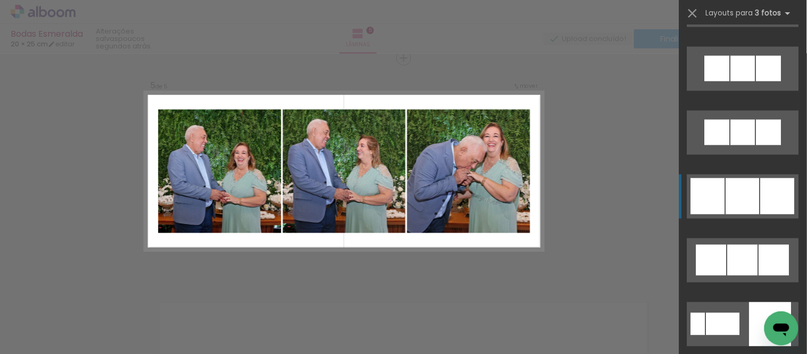
click at [779, 207] on div at bounding box center [777, 196] width 34 height 36
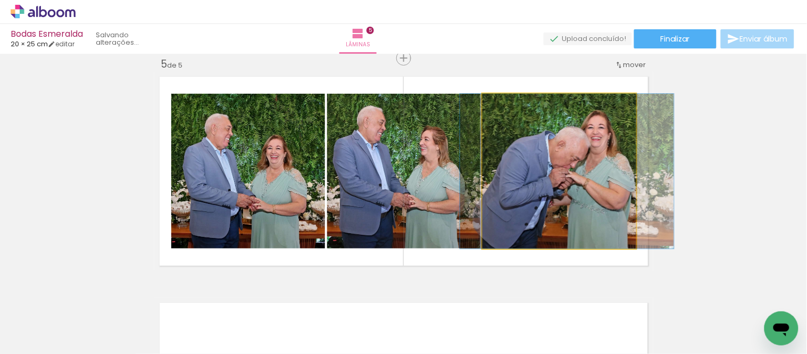
drag, startPoint x: 566, startPoint y: 201, endPoint x: 574, endPoint y: 200, distance: 8.0
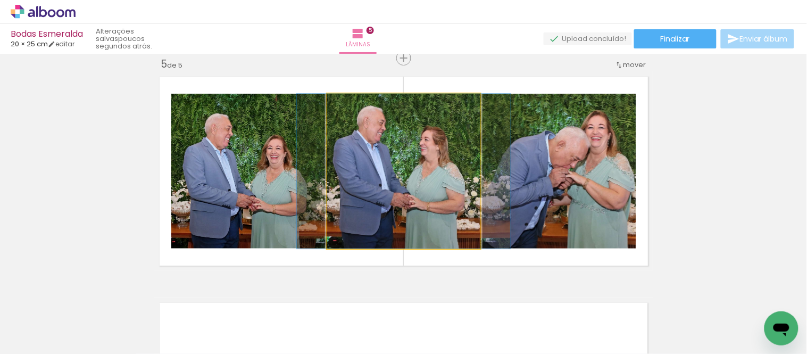
drag, startPoint x: 441, startPoint y: 197, endPoint x: 559, endPoint y: 197, distance: 118.0
click at [0, 0] on slot at bounding box center [0, 0] width 0 height 0
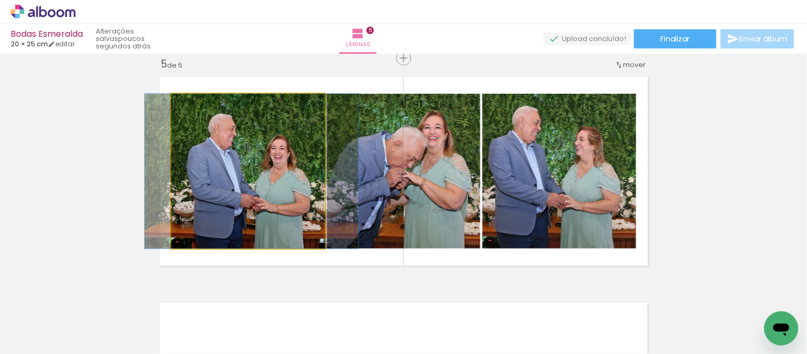
drag, startPoint x: 269, startPoint y: 197, endPoint x: 272, endPoint y: 179, distance: 17.9
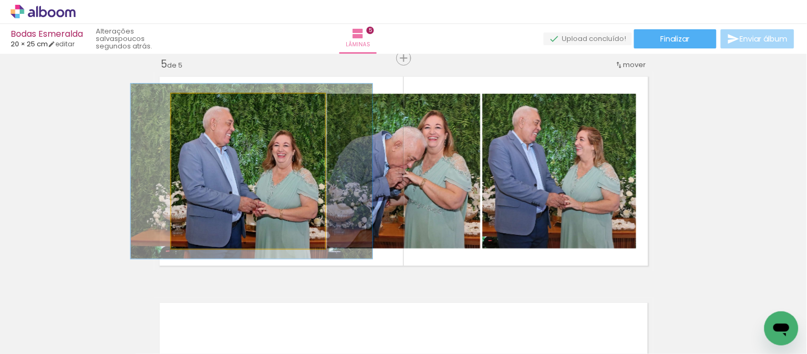
type paper-slider "113"
click at [199, 107] on div at bounding box center [201, 105] width 10 height 10
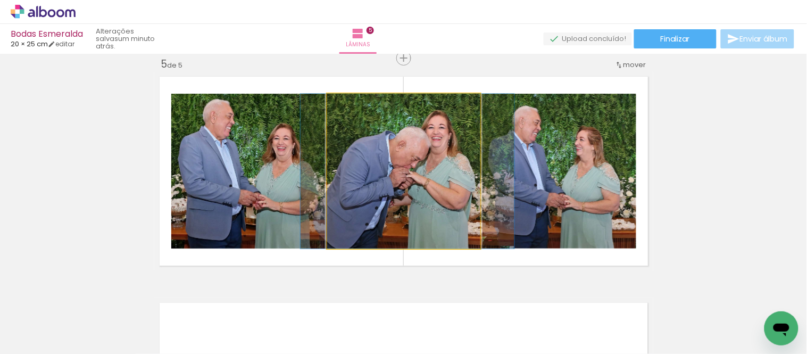
click at [454, 162] on quentale-photo at bounding box center [403, 171] width 153 height 155
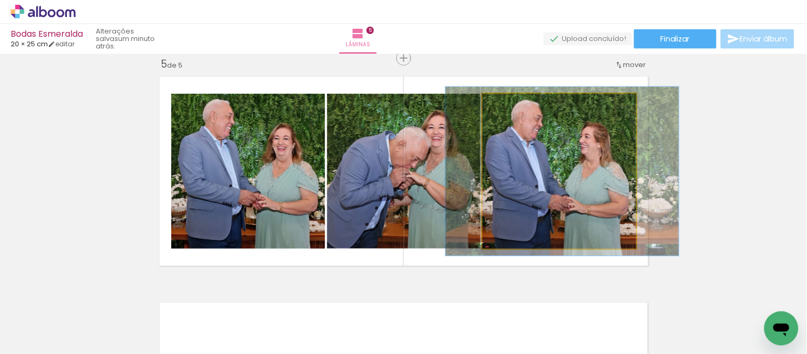
type paper-slider "109"
click at [513, 110] on div at bounding box center [510, 104] width 17 height 17
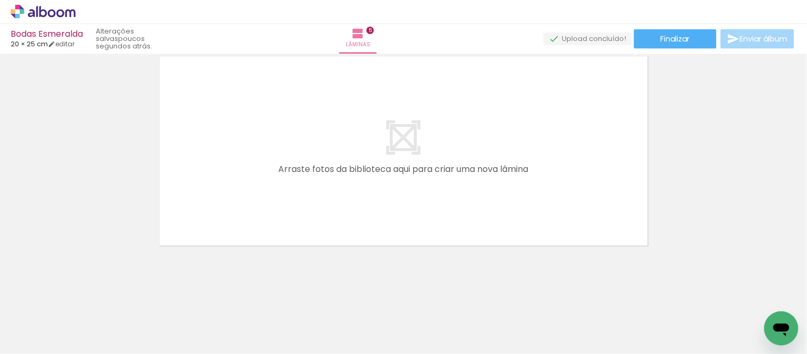
scroll to position [0, 388]
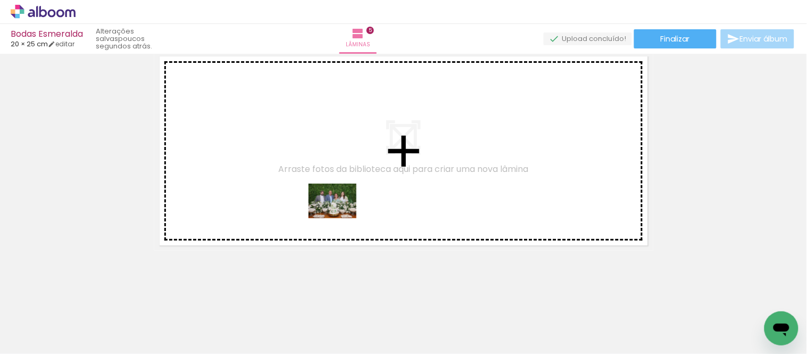
drag, startPoint x: 334, startPoint y: 322, endPoint x: 341, endPoint y: 207, distance: 115.1
click at [341, 207] on quentale-workspace at bounding box center [403, 177] width 807 height 354
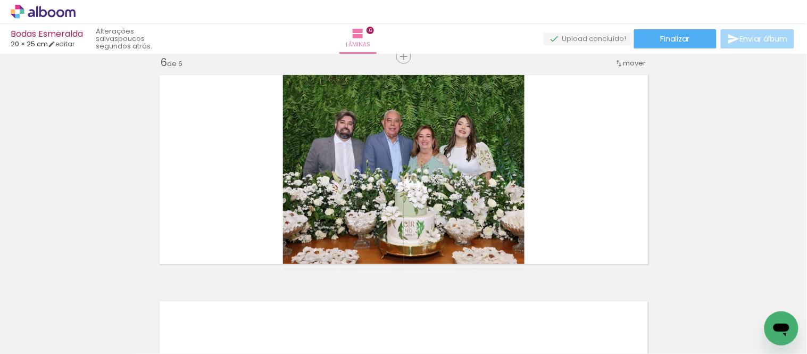
scroll to position [1144, 0]
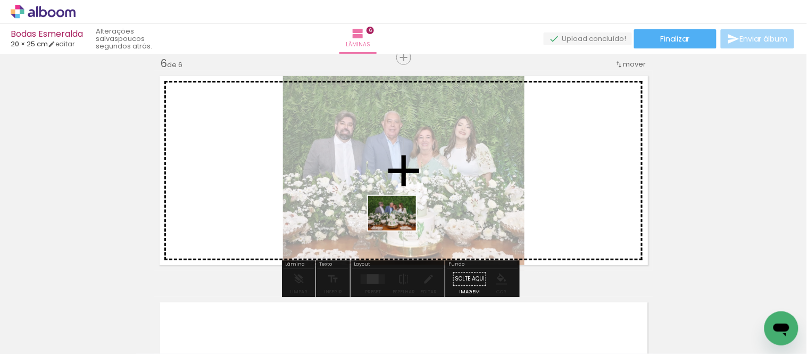
drag, startPoint x: 396, startPoint y: 309, endPoint x: 400, endPoint y: 228, distance: 82.0
click at [400, 228] on quentale-workspace at bounding box center [403, 177] width 807 height 354
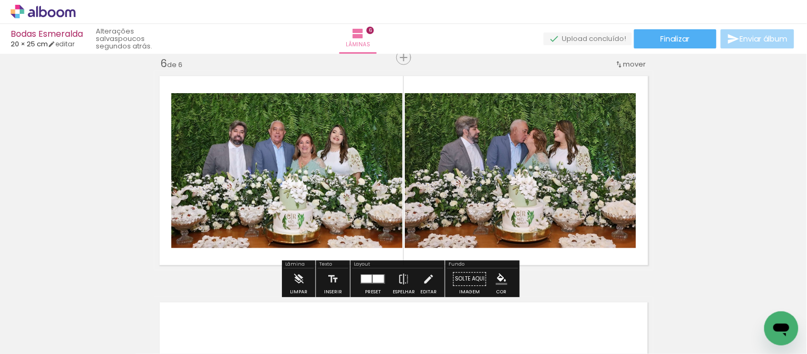
click at [376, 278] on div at bounding box center [378, 278] width 11 height 8
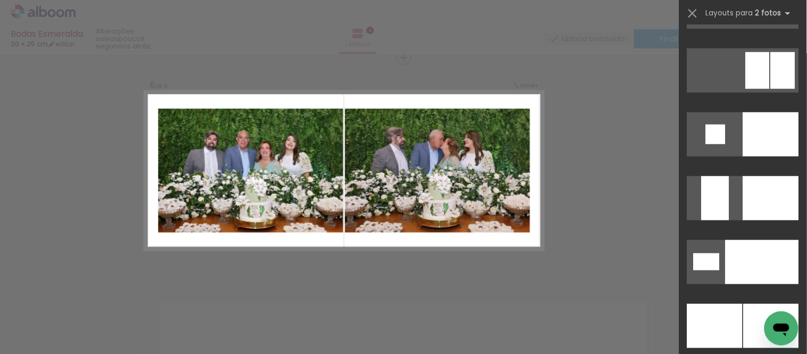
scroll to position [4490, 0]
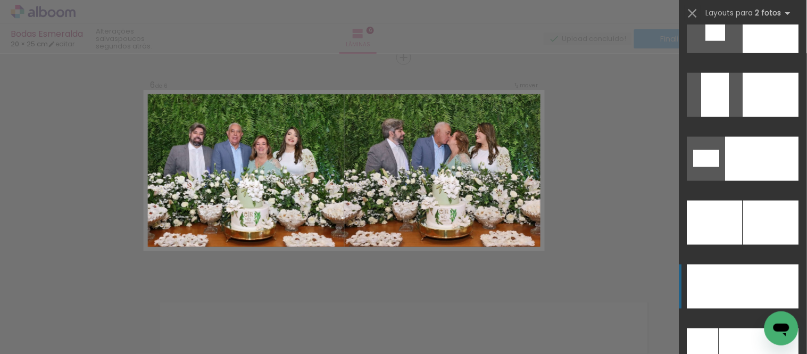
click at [784, 245] on div at bounding box center [770, 222] width 55 height 44
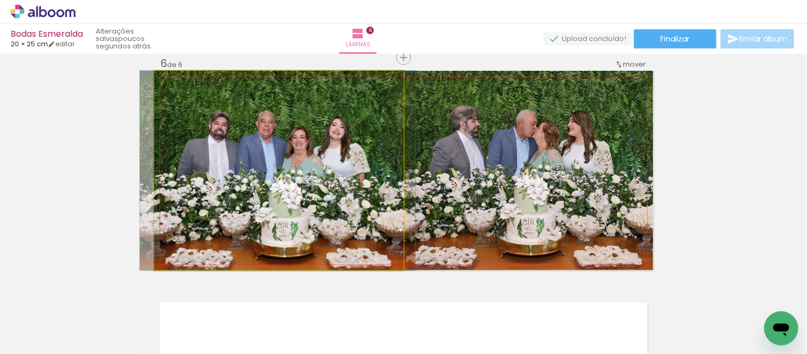
drag, startPoint x: 343, startPoint y: 179, endPoint x: 342, endPoint y: 171, distance: 8.0
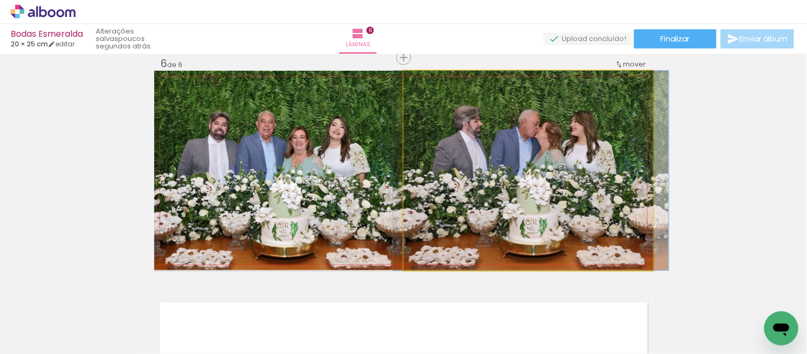
drag, startPoint x: 530, startPoint y: 182, endPoint x: 532, endPoint y: 177, distance: 5.9
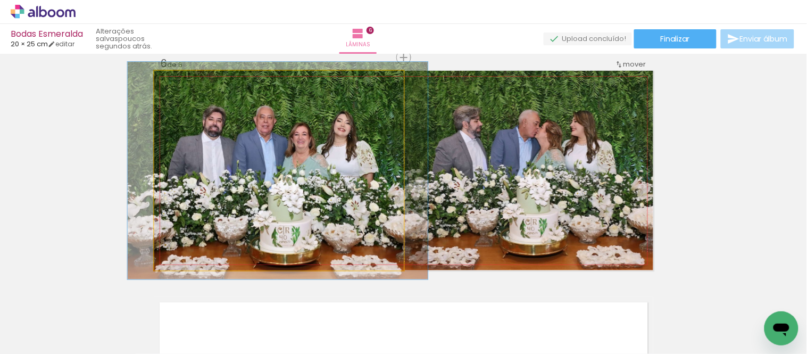
type paper-slider "109"
click at [175, 87] on div at bounding box center [182, 81] width 17 height 17
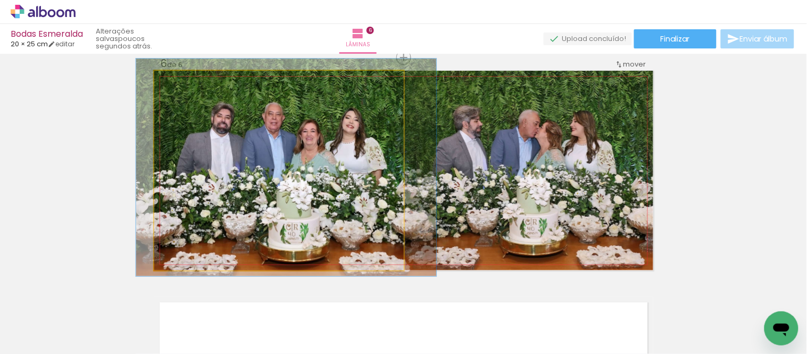
drag, startPoint x: 307, startPoint y: 136, endPoint x: 315, endPoint y: 136, distance: 8.0
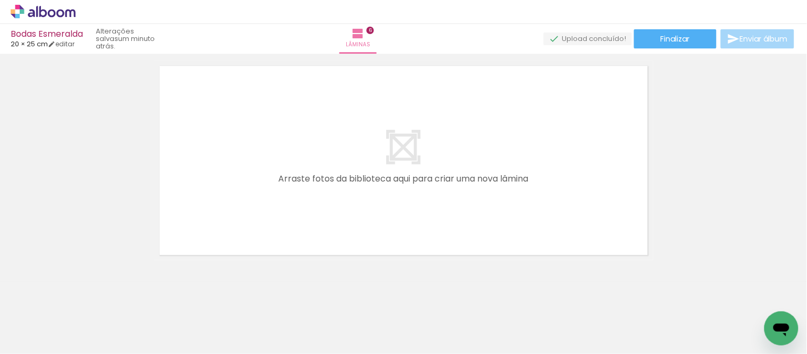
scroll to position [0, 394]
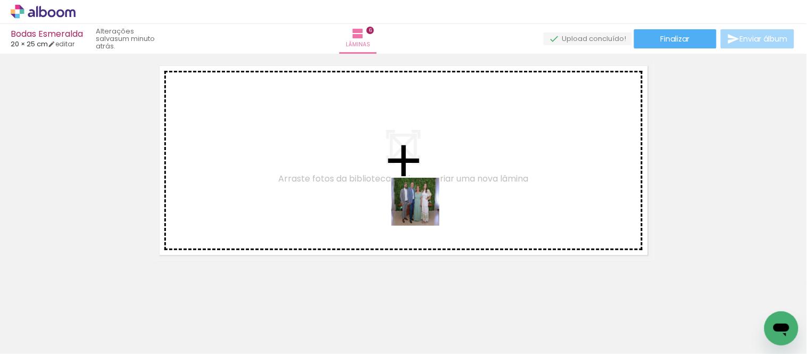
drag, startPoint x: 439, startPoint y: 307, endPoint x: 421, endPoint y: 190, distance: 117.8
click at [421, 190] on quentale-workspace at bounding box center [403, 177] width 807 height 354
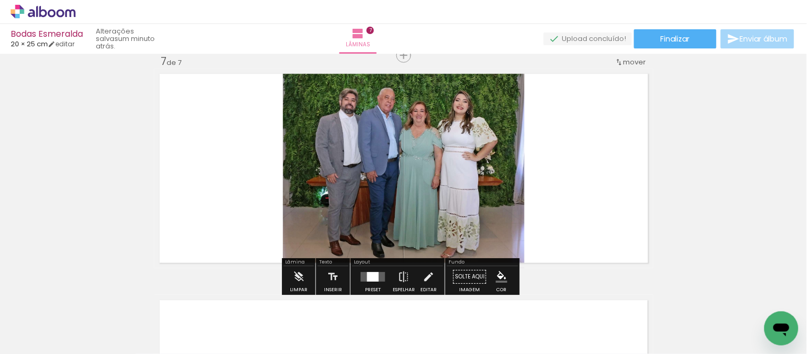
scroll to position [1369, 0]
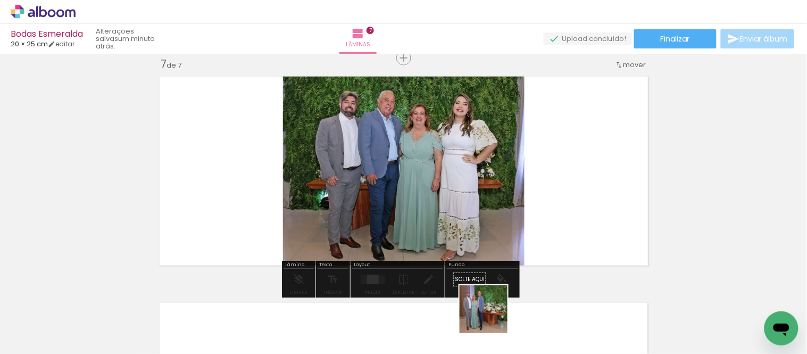
drag, startPoint x: 492, startPoint y: 320, endPoint x: 588, endPoint y: 310, distance: 96.2
click at [489, 218] on quentale-workspace at bounding box center [403, 177] width 807 height 354
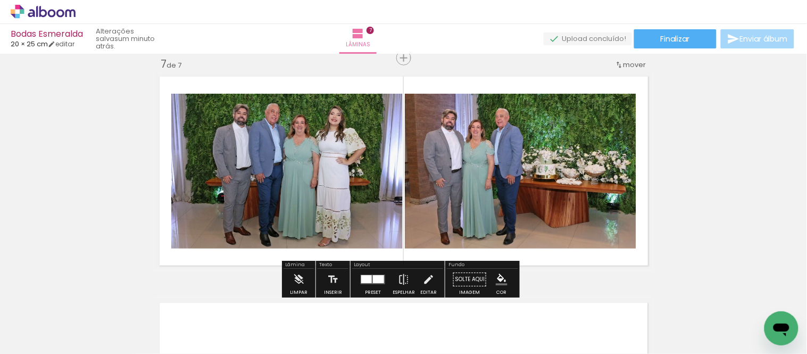
drag, startPoint x: 585, startPoint y: 251, endPoint x: 524, endPoint y: 330, distance: 99.7
click at [578, 238] on quentale-workspace at bounding box center [403, 177] width 807 height 354
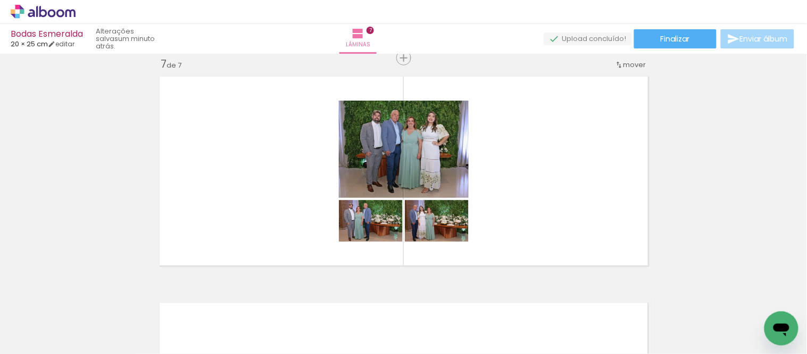
scroll to position [0, 752]
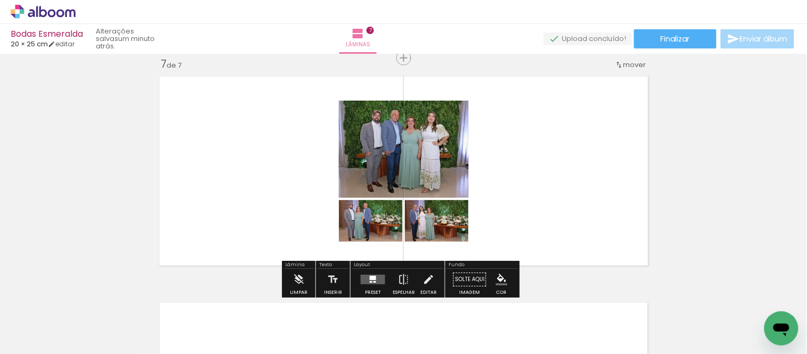
click at [365, 278] on quentale-layouter at bounding box center [372, 279] width 24 height 10
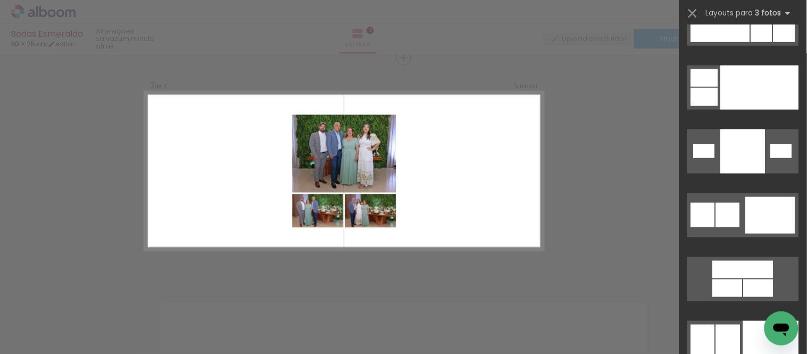
scroll to position [11778, 0]
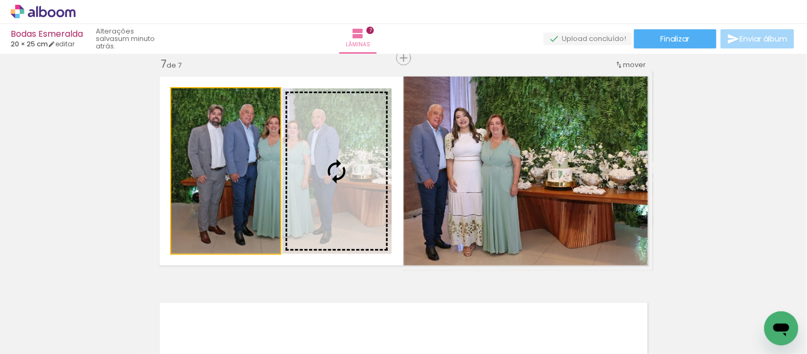
drag, startPoint x: 240, startPoint y: 221, endPoint x: 516, endPoint y: 213, distance: 276.6
click at [0, 0] on slot at bounding box center [0, 0] width 0 height 0
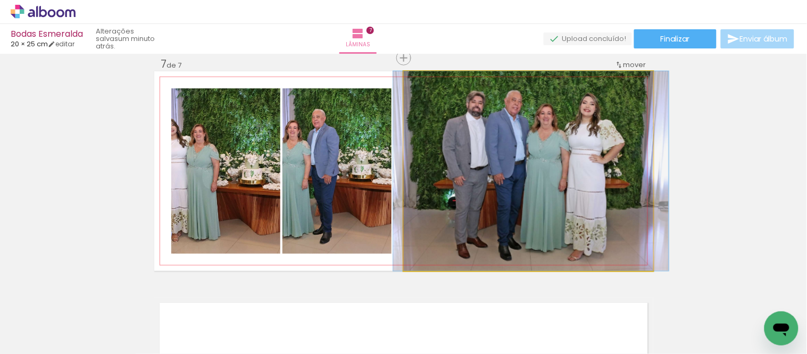
drag, startPoint x: 566, startPoint y: 221, endPoint x: 569, endPoint y: 214, distance: 7.9
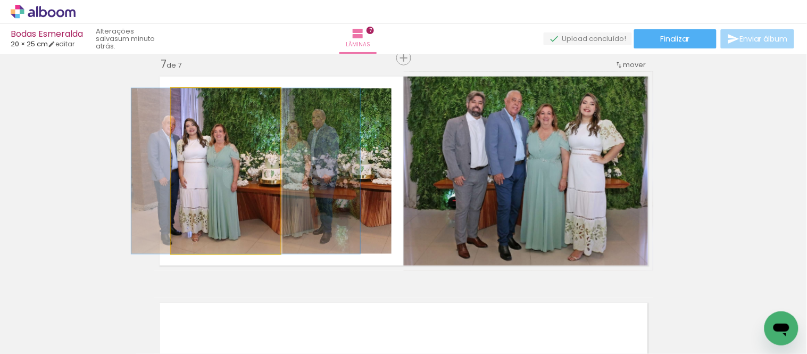
drag, startPoint x: 240, startPoint y: 217, endPoint x: 261, endPoint y: 208, distance: 21.9
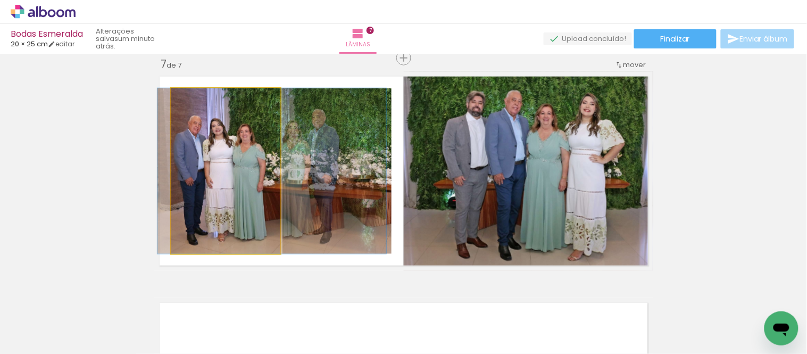
drag, startPoint x: 206, startPoint y: 212, endPoint x: 227, endPoint y: 209, distance: 20.9
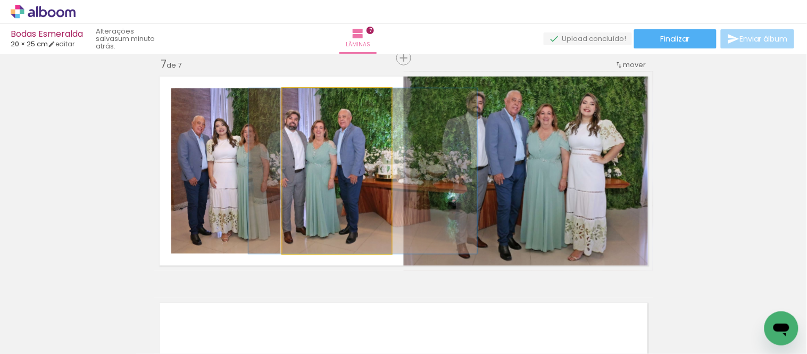
drag, startPoint x: 337, startPoint y: 211, endPoint x: 364, endPoint y: 206, distance: 27.1
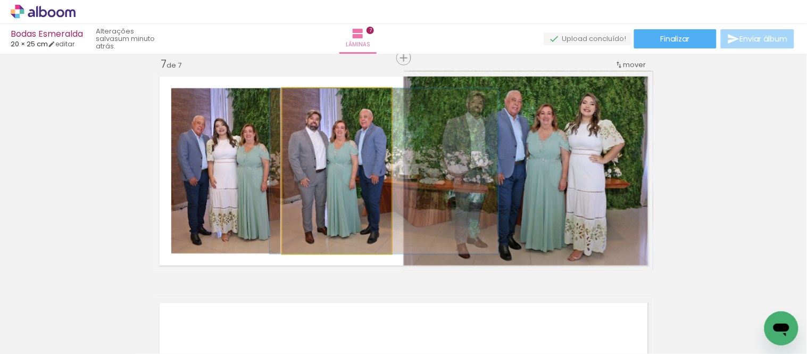
drag, startPoint x: 311, startPoint y: 213, endPoint x: 330, endPoint y: 209, distance: 20.0
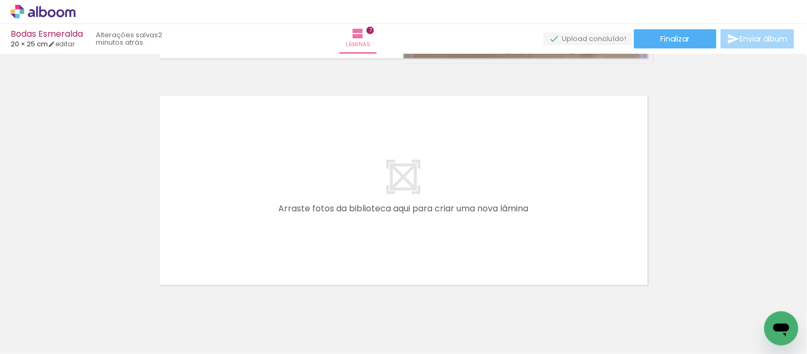
scroll to position [1615, 0]
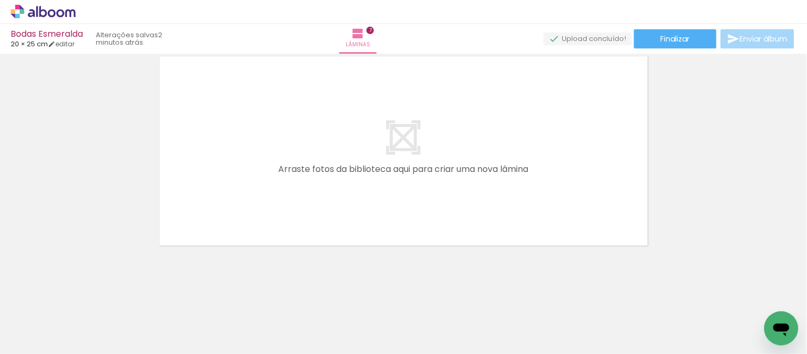
drag, startPoint x: 379, startPoint y: 326, endPoint x: 421, endPoint y: 298, distance: 50.9
click at [351, 209] on quentale-workspace at bounding box center [403, 177] width 807 height 354
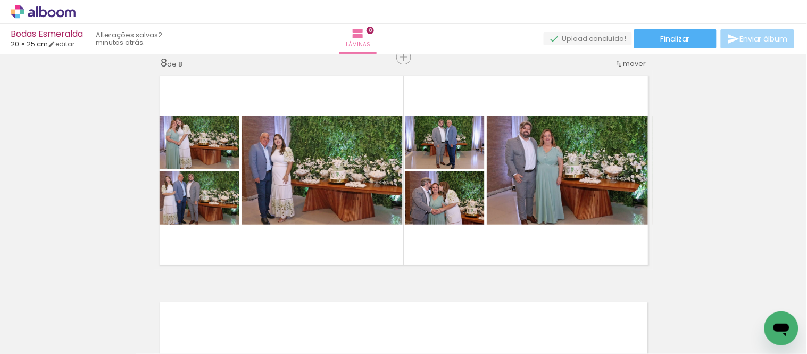
scroll to position [0, 366]
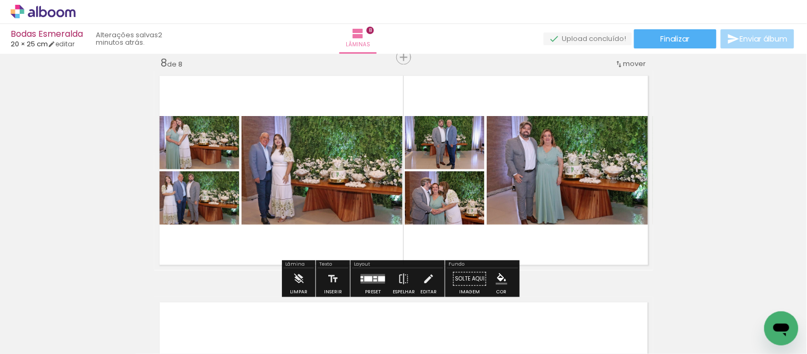
click at [363, 282] on quentale-layouter at bounding box center [372, 279] width 24 height 10
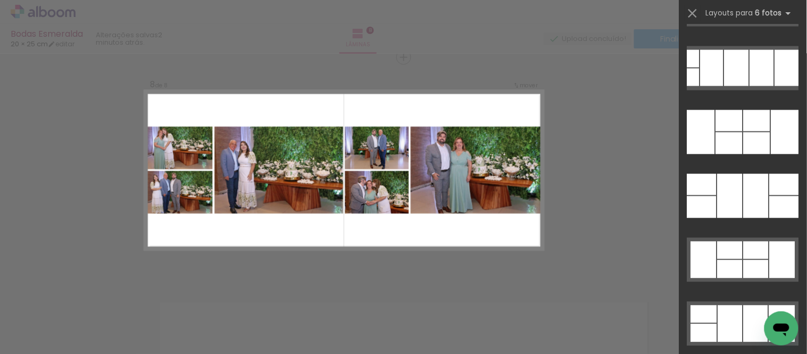
scroll to position [32778, 0]
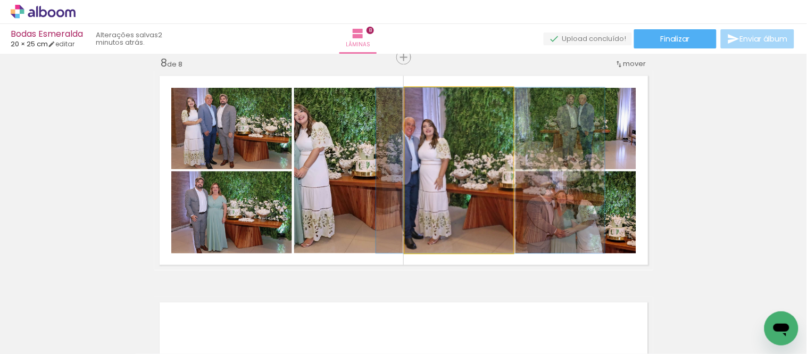
drag, startPoint x: 458, startPoint y: 219, endPoint x: 501, endPoint y: 218, distance: 43.6
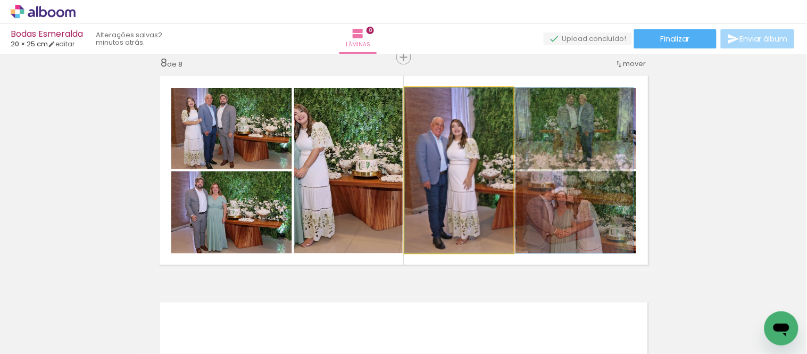
drag, startPoint x: 433, startPoint y: 218, endPoint x: 464, endPoint y: 215, distance: 31.0
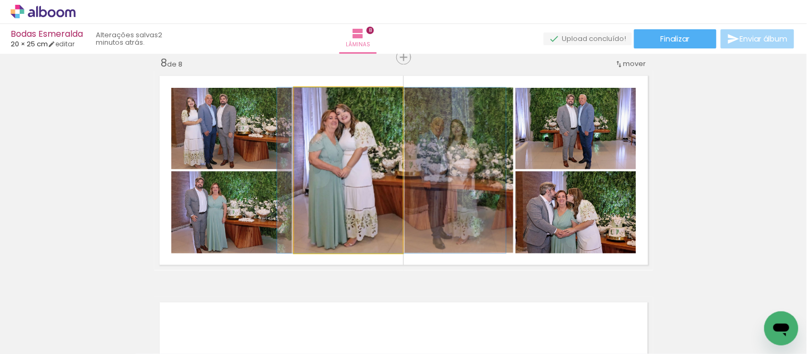
drag, startPoint x: 337, startPoint y: 204, endPoint x: 380, endPoint y: 203, distance: 43.1
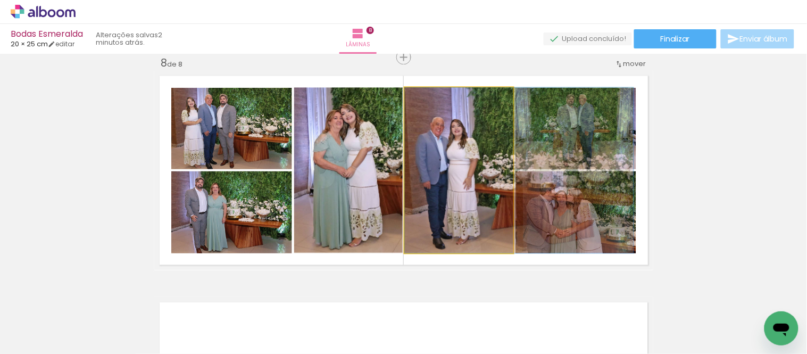
drag, startPoint x: 434, startPoint y: 179, endPoint x: 449, endPoint y: 175, distance: 14.8
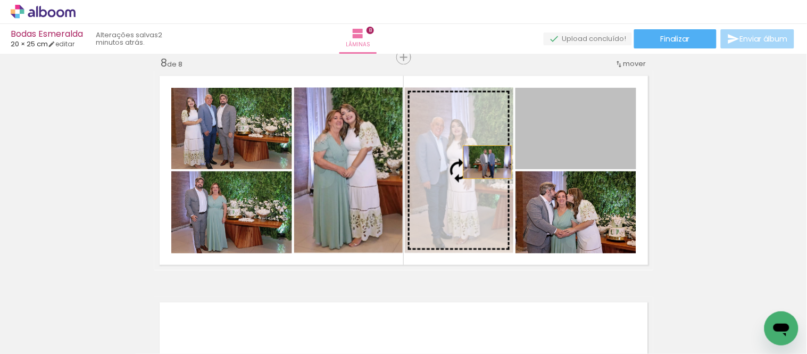
drag, startPoint x: 552, startPoint y: 147, endPoint x: 455, endPoint y: 170, distance: 99.6
click at [0, 0] on slot at bounding box center [0, 0] width 0 height 0
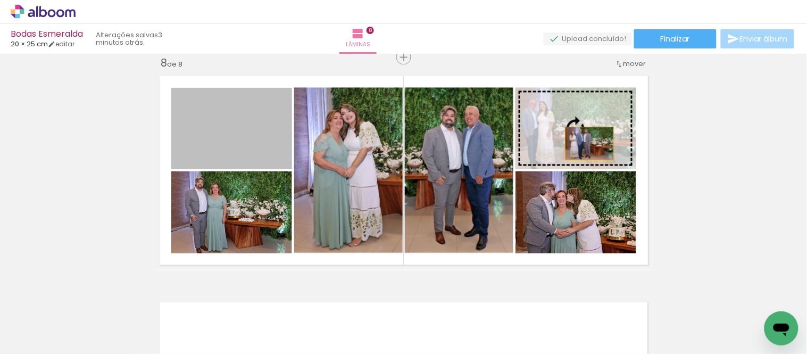
drag, startPoint x: 259, startPoint y: 147, endPoint x: 585, endPoint y: 144, distance: 326.0
click at [0, 0] on slot at bounding box center [0, 0] width 0 height 0
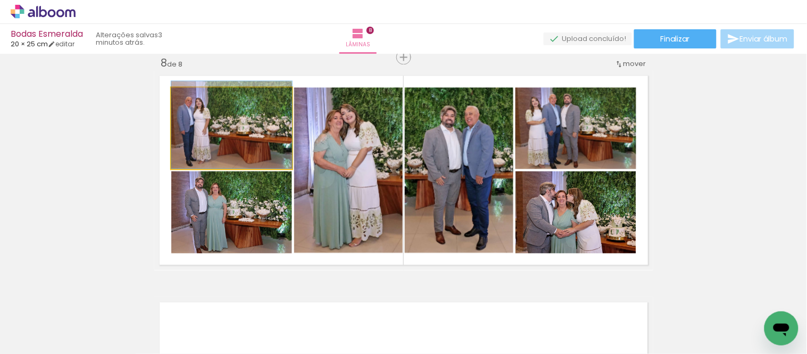
drag, startPoint x: 254, startPoint y: 148, endPoint x: 258, endPoint y: 141, distance: 8.1
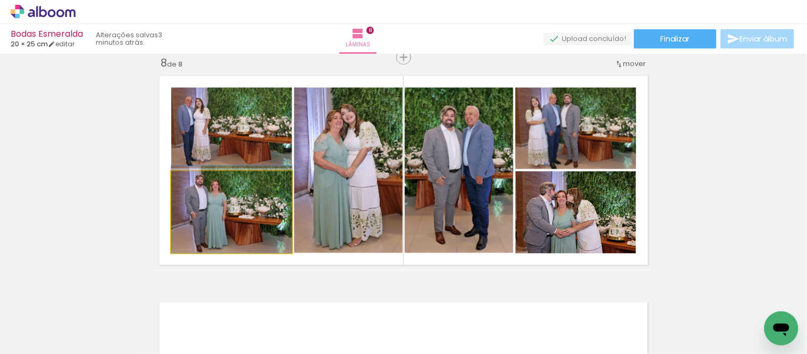
drag, startPoint x: 243, startPoint y: 209, endPoint x: 245, endPoint y: 203, distance: 6.7
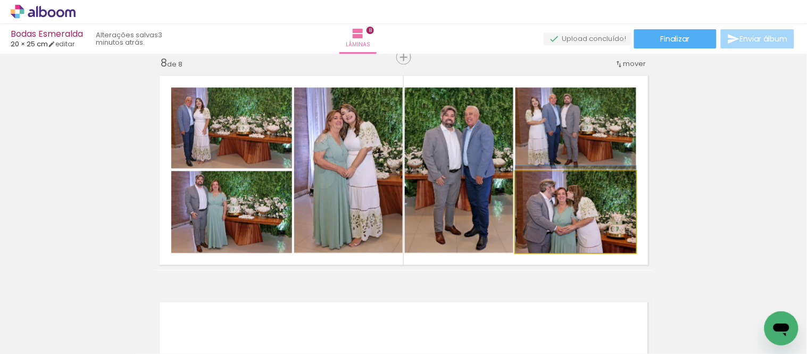
drag, startPoint x: 578, startPoint y: 214, endPoint x: 586, endPoint y: 209, distance: 9.3
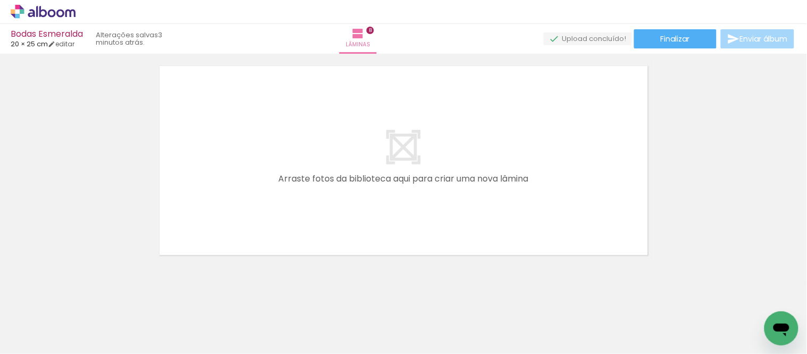
scroll to position [0, 283]
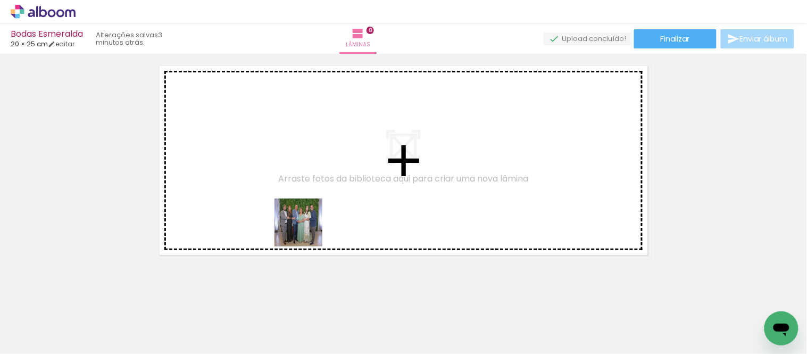
drag, startPoint x: 314, startPoint y: 301, endPoint x: 349, endPoint y: 295, distance: 36.3
click at [306, 227] on quentale-workspace at bounding box center [403, 177] width 807 height 354
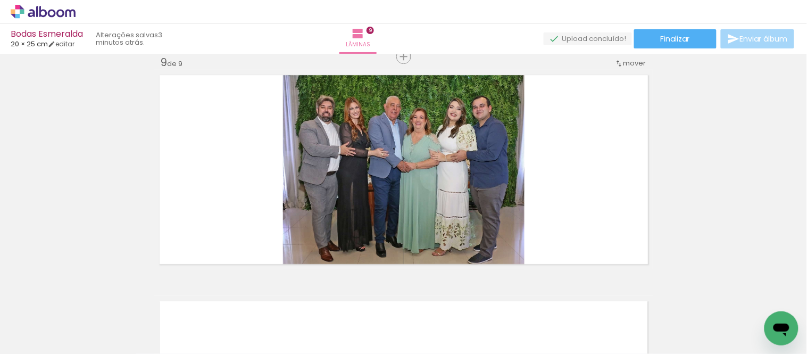
scroll to position [1821, 0]
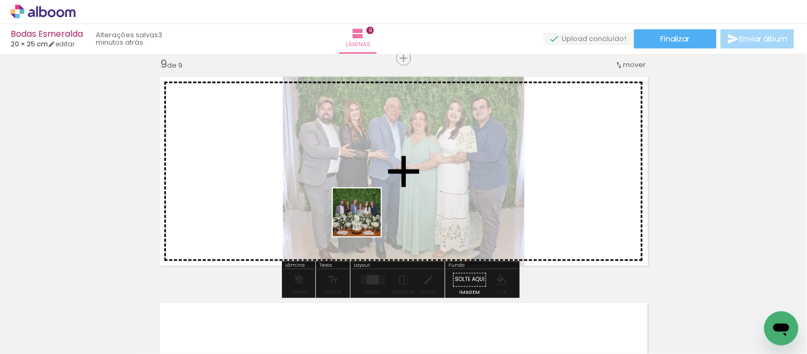
drag, startPoint x: 358, startPoint y: 307, endPoint x: 359, endPoint y: 314, distance: 6.6
click at [365, 219] on quentale-workspace at bounding box center [403, 177] width 807 height 354
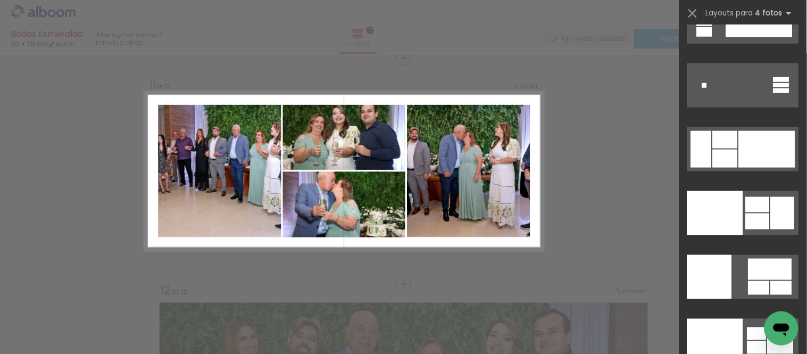
scroll to position [0, 1665]
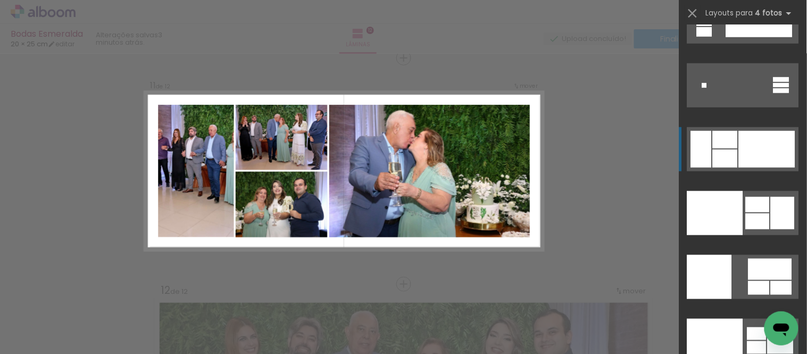
click at [783, 142] on div at bounding box center [767, 149] width 56 height 37
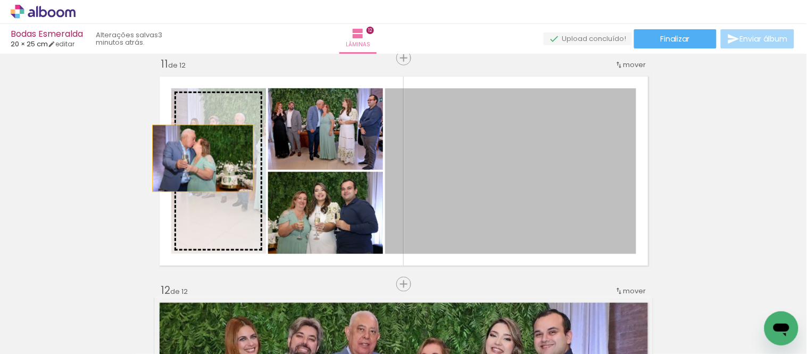
drag, startPoint x: 462, startPoint y: 156, endPoint x: 195, endPoint y: 158, distance: 266.4
click at [0, 0] on slot at bounding box center [0, 0] width 0 height 0
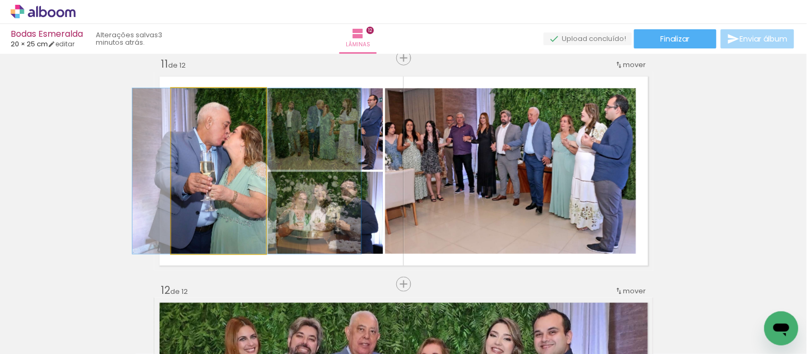
drag, startPoint x: 231, startPoint y: 180, endPoint x: 255, endPoint y: 180, distance: 24.5
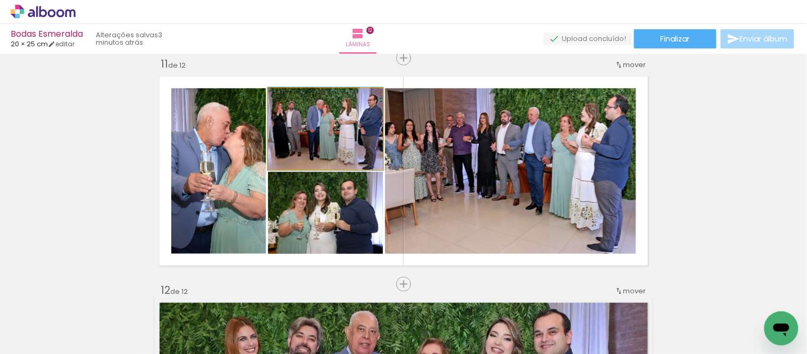
drag, startPoint x: 350, startPoint y: 148, endPoint x: 467, endPoint y: 166, distance: 118.4
click at [0, 0] on slot at bounding box center [0, 0] width 0 height 0
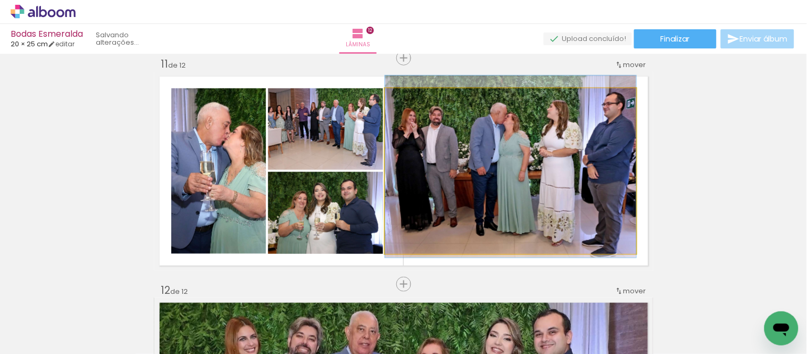
drag, startPoint x: 559, startPoint y: 189, endPoint x: 569, endPoint y: 185, distance: 11.0
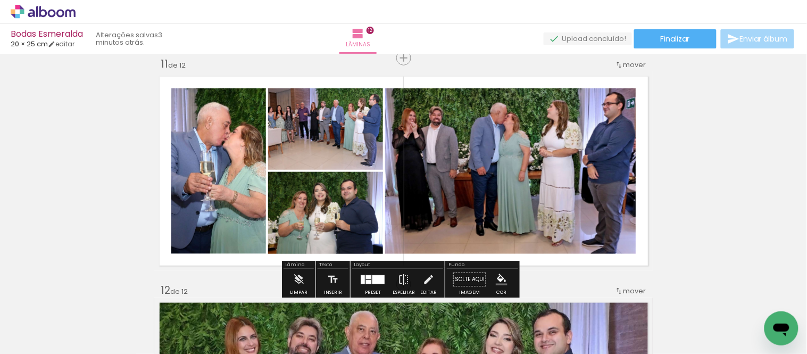
click at [435, 158] on quentale-photo at bounding box center [510, 170] width 251 height 165
click at [436, 158] on quentale-photo at bounding box center [510, 170] width 251 height 165
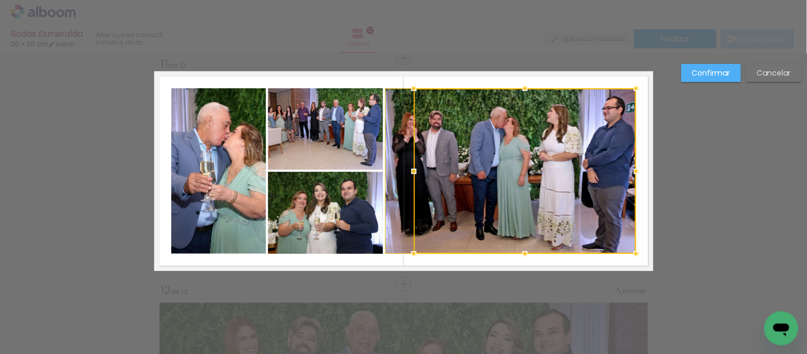
drag, startPoint x: 380, startPoint y: 172, endPoint x: 409, endPoint y: 175, distance: 29.4
click at [409, 175] on div at bounding box center [413, 171] width 21 height 21
click at [439, 177] on div at bounding box center [510, 170] width 251 height 165
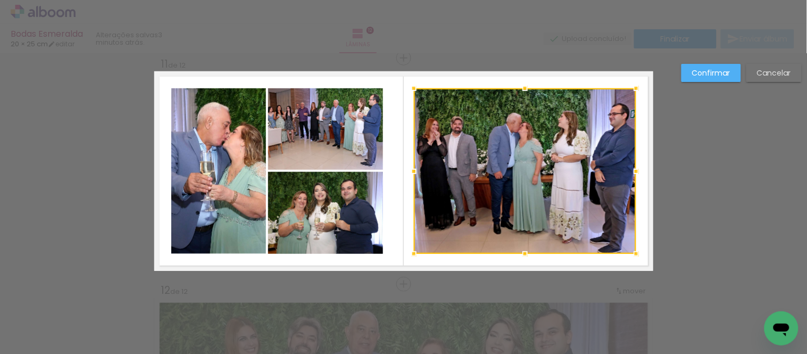
drag, startPoint x: 380, startPoint y: 172, endPoint x: 408, endPoint y: 172, distance: 28.7
click at [408, 172] on div at bounding box center [413, 171] width 21 height 21
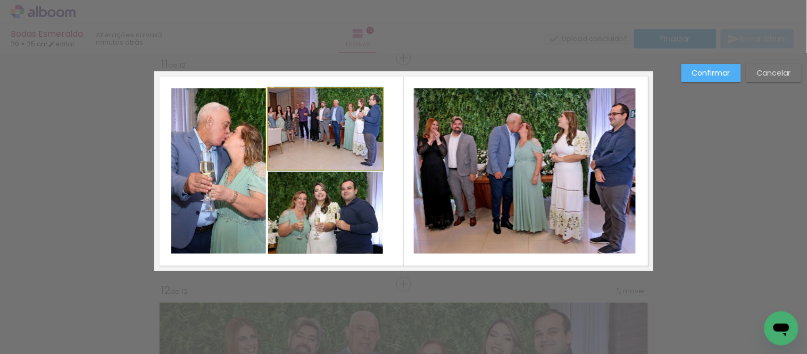
click at [305, 142] on quentale-photo at bounding box center [325, 128] width 115 height 81
click at [333, 195] on quentale-photo at bounding box center [325, 213] width 115 height 82
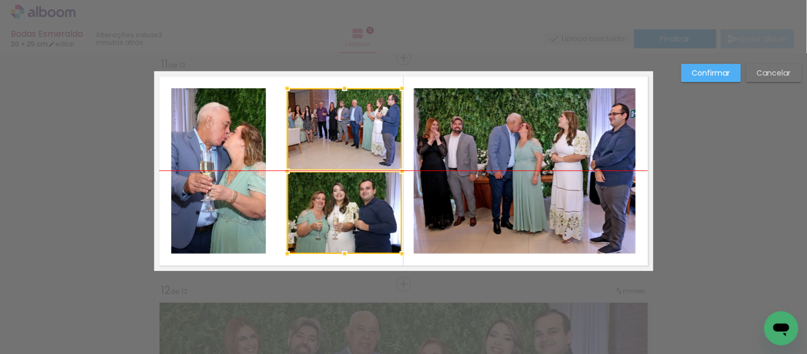
drag, startPoint x: 325, startPoint y: 190, endPoint x: 342, endPoint y: 189, distance: 17.0
click at [342, 189] on div at bounding box center [344, 170] width 115 height 165
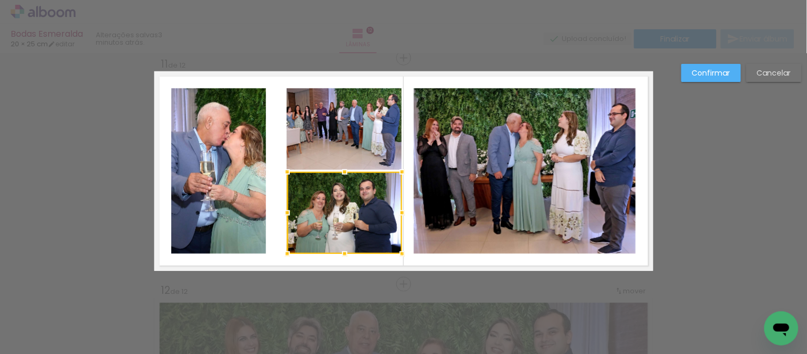
click at [225, 149] on quentale-photo at bounding box center [218, 170] width 95 height 165
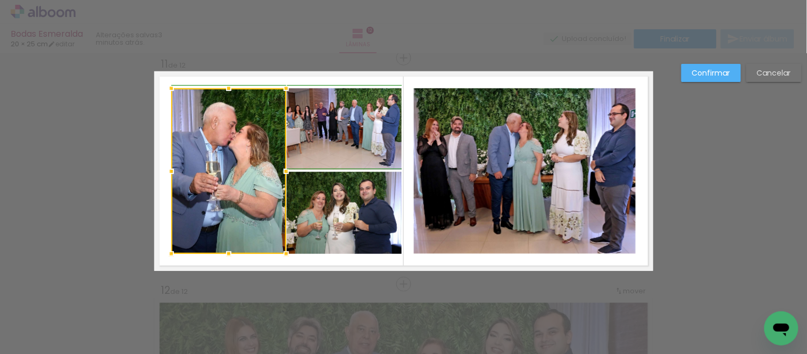
drag, startPoint x: 262, startPoint y: 168, endPoint x: 278, endPoint y: 167, distance: 16.0
click at [278, 167] on div at bounding box center [285, 171] width 21 height 21
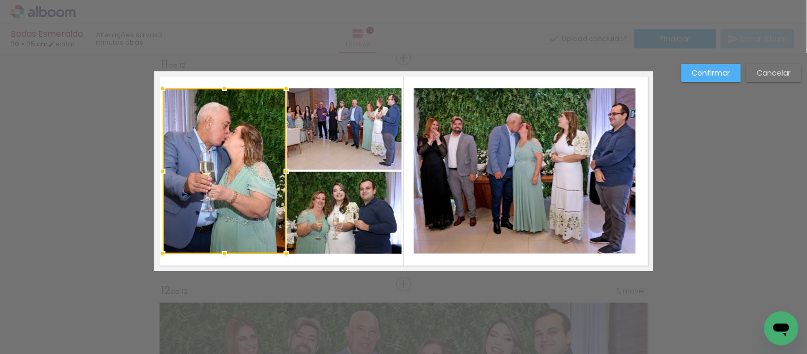
drag, startPoint x: 165, startPoint y: 172, endPoint x: 160, endPoint y: 171, distance: 5.4
click at [160, 171] on div at bounding box center [162, 171] width 21 height 21
click at [243, 155] on div at bounding box center [224, 170] width 123 height 165
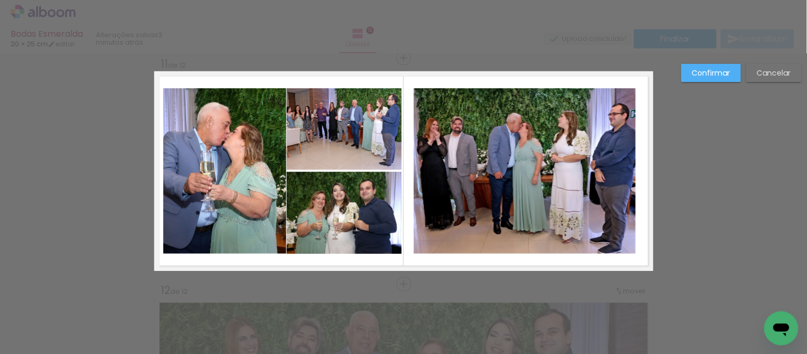
click at [312, 153] on quentale-photo at bounding box center [344, 128] width 115 height 81
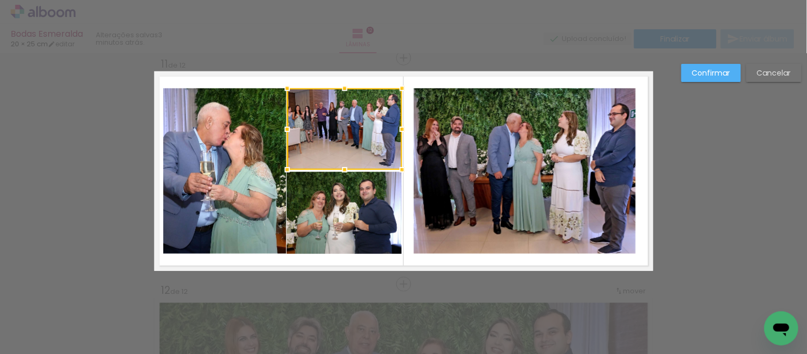
click at [331, 202] on quentale-photo at bounding box center [344, 213] width 115 height 82
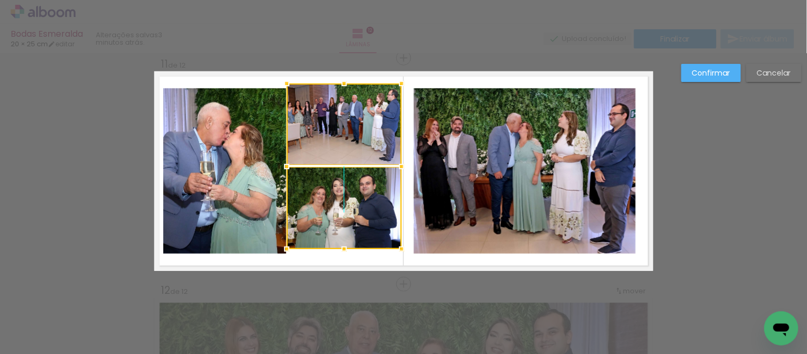
click at [339, 200] on div at bounding box center [344, 165] width 115 height 165
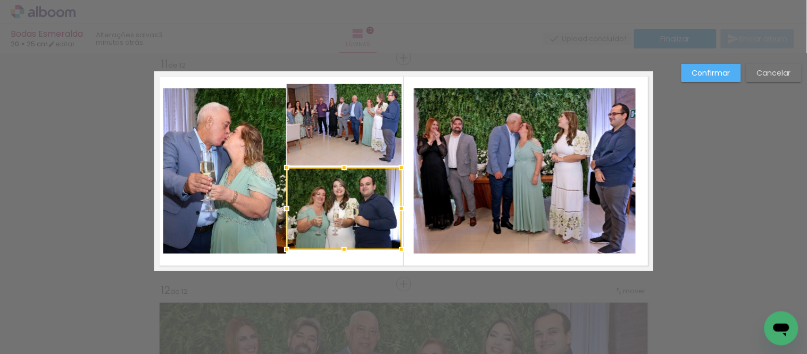
click at [354, 131] on quentale-photo at bounding box center [344, 124] width 115 height 81
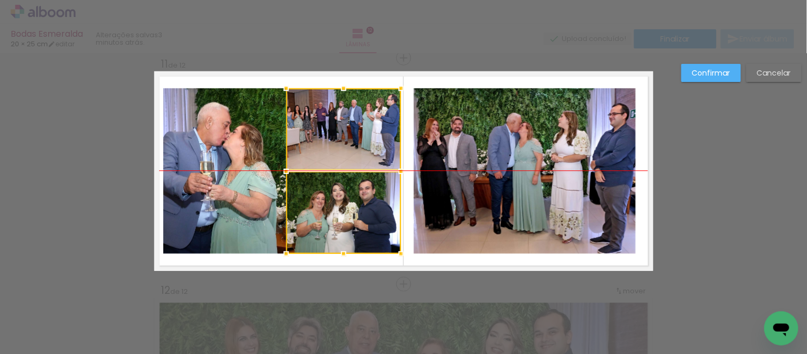
click at [358, 136] on div at bounding box center [343, 170] width 115 height 165
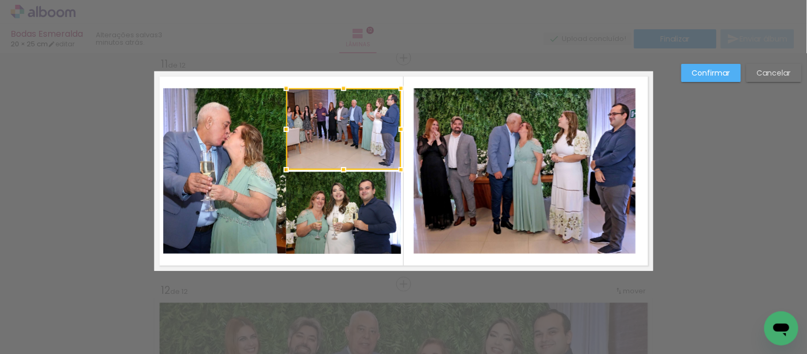
click at [238, 160] on quentale-photo at bounding box center [224, 170] width 123 height 165
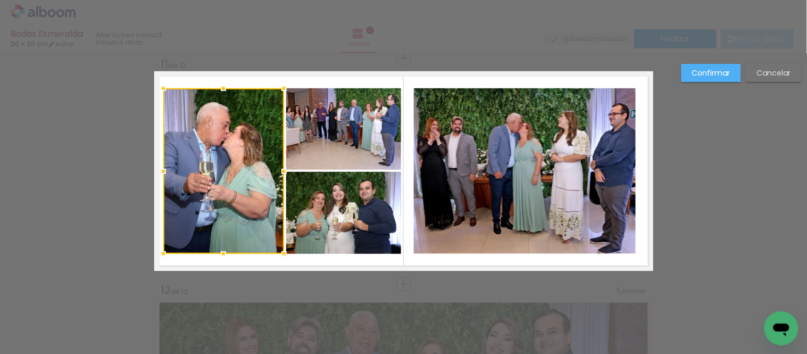
click at [282, 169] on div at bounding box center [283, 171] width 21 height 21
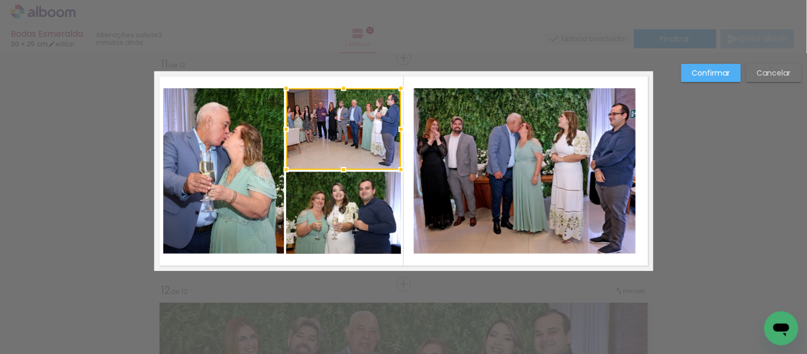
click at [254, 169] on quentale-photo at bounding box center [223, 170] width 121 height 165
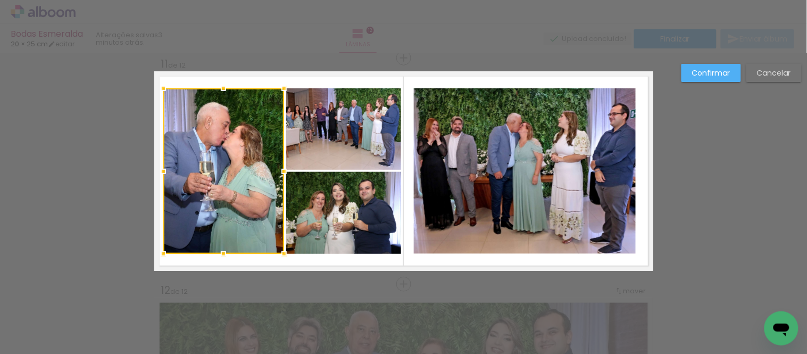
click at [293, 160] on quentale-photo at bounding box center [343, 128] width 115 height 81
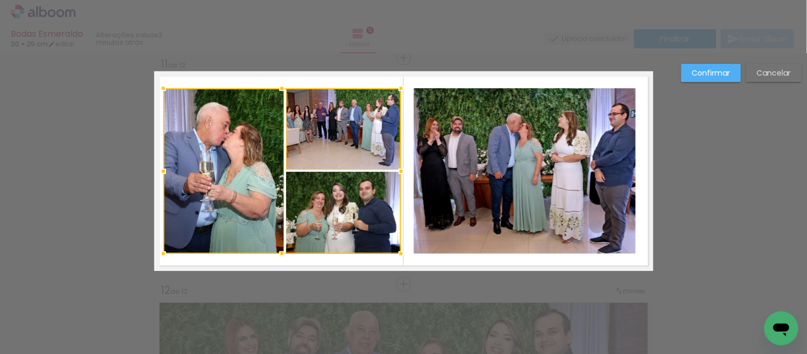
click at [304, 190] on div at bounding box center [282, 170] width 238 height 165
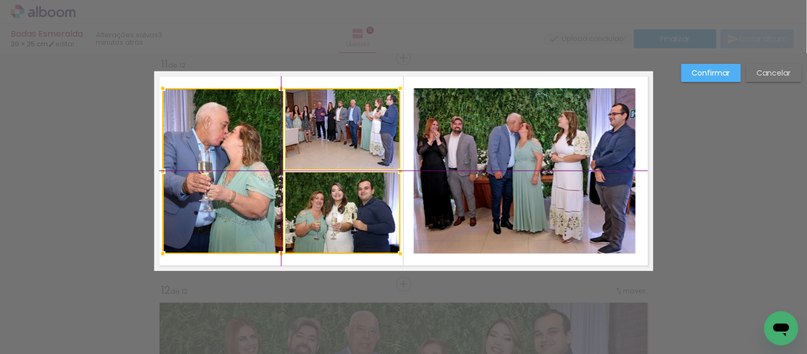
click at [352, 185] on div at bounding box center [282, 170] width 238 height 165
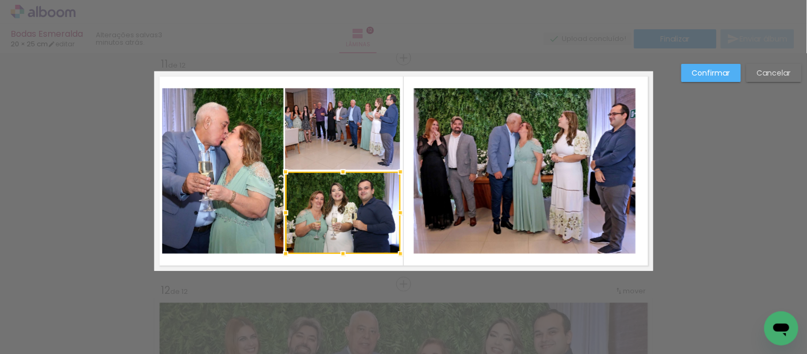
click at [0, 0] on slot "Confirmar" at bounding box center [0, 0] width 0 height 0
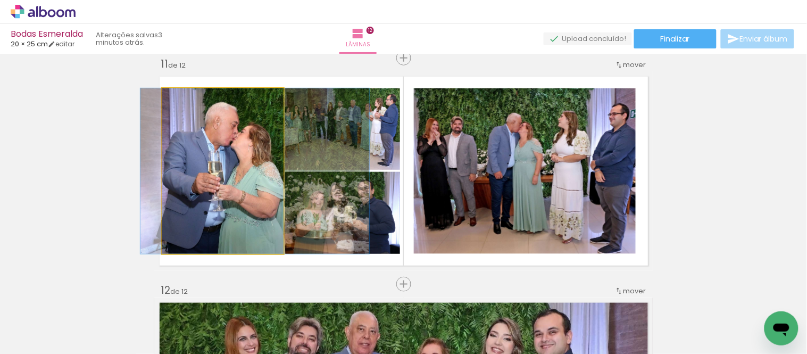
drag, startPoint x: 247, startPoint y: 188, endPoint x: 256, endPoint y: 194, distance: 11.5
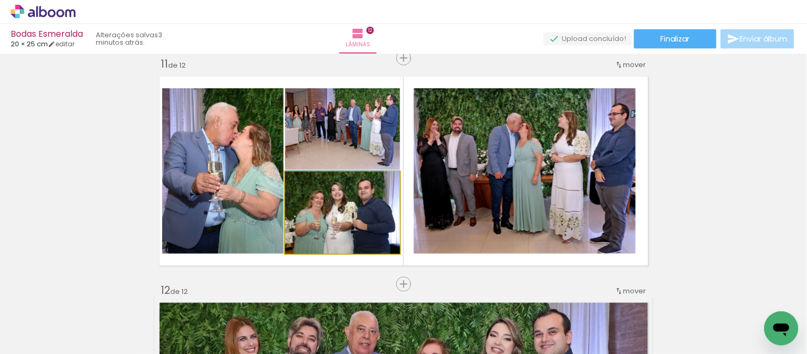
drag, startPoint x: 376, startPoint y: 236, endPoint x: 385, endPoint y: 235, distance: 9.1
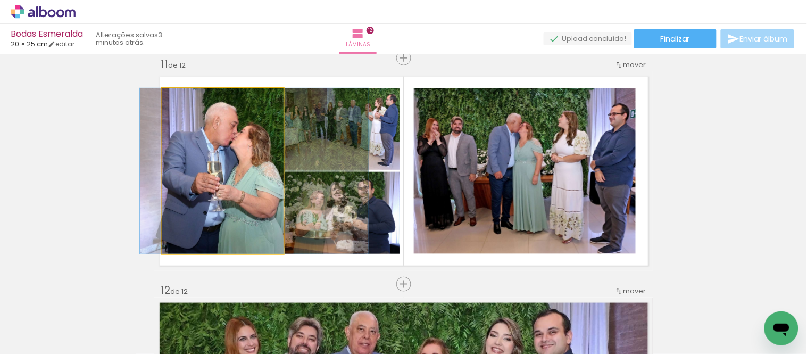
drag, startPoint x: 235, startPoint y: 213, endPoint x: 234, endPoint y: 222, distance: 8.5
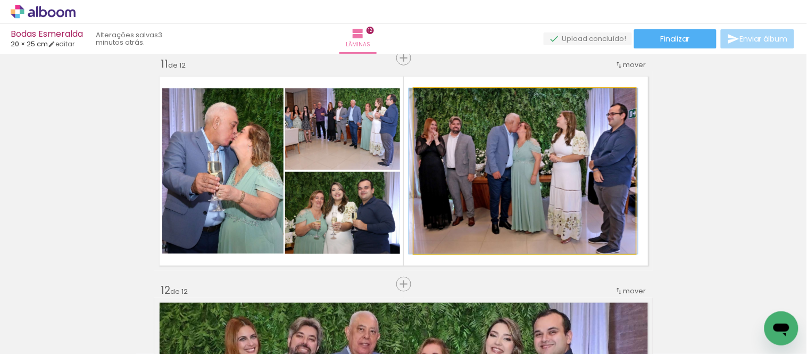
drag, startPoint x: 573, startPoint y: 214, endPoint x: 573, endPoint y: 205, distance: 9.6
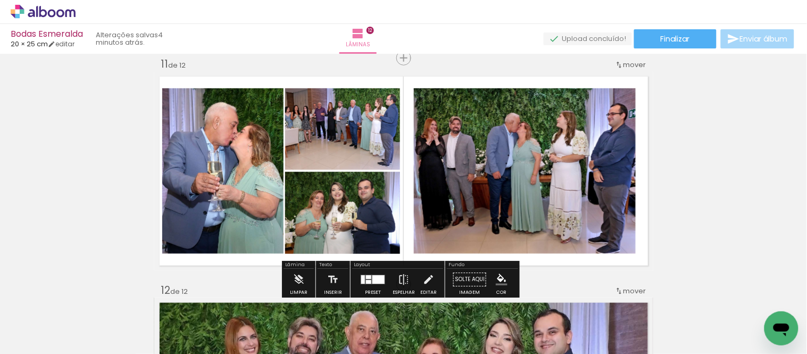
click at [562, 196] on quentale-photo at bounding box center [525, 170] width 222 height 165
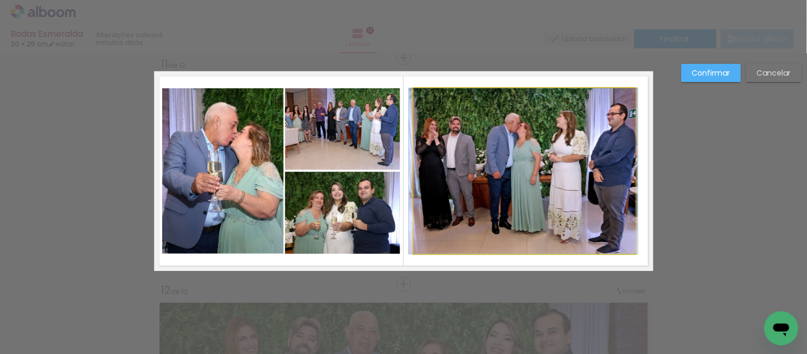
click at [514, 187] on quentale-photo at bounding box center [525, 170] width 222 height 165
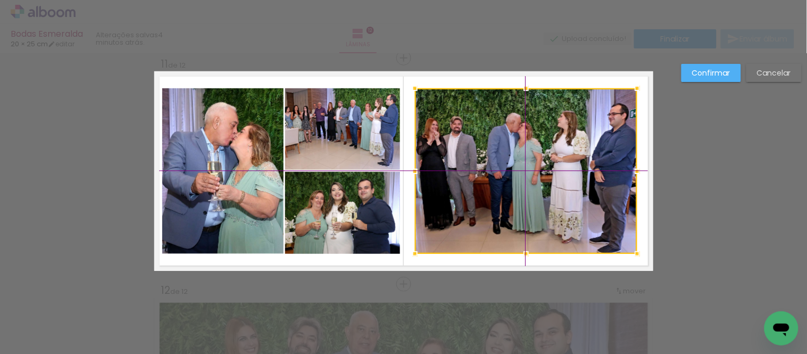
click at [536, 188] on div at bounding box center [526, 170] width 222 height 165
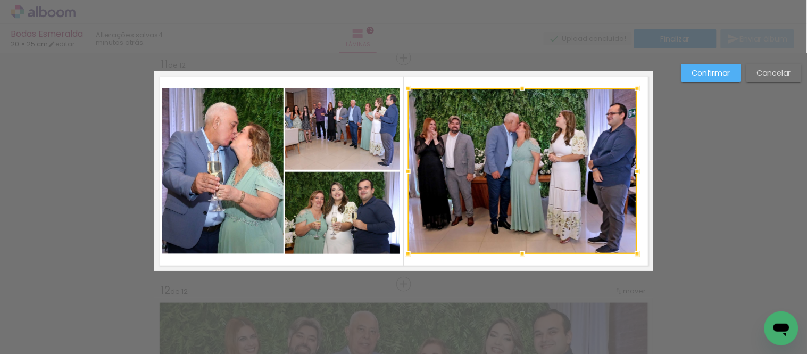
drag, startPoint x: 412, startPoint y: 169, endPoint x: 403, endPoint y: 169, distance: 8.5
click at [403, 169] on div at bounding box center [407, 171] width 21 height 21
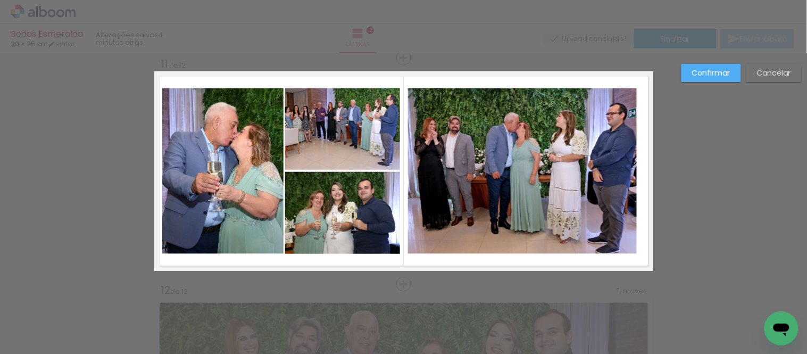
click at [623, 183] on quentale-photo at bounding box center [522, 170] width 229 height 165
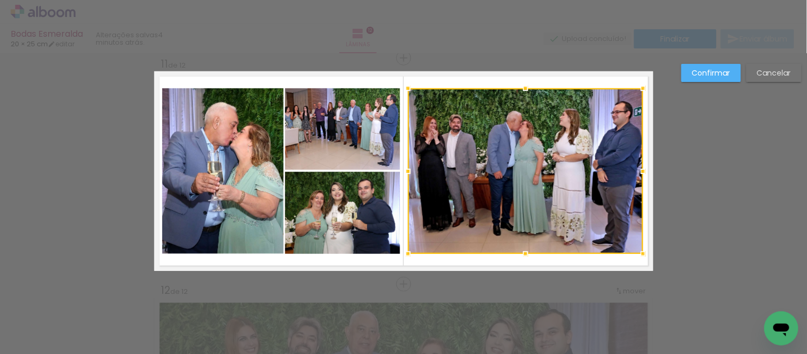
click at [636, 171] on div at bounding box center [642, 171] width 21 height 21
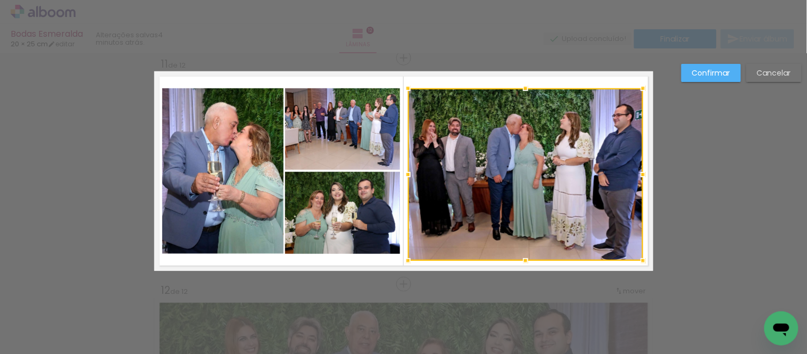
click at [520, 258] on div at bounding box center [525, 260] width 21 height 21
click at [523, 214] on div at bounding box center [525, 174] width 235 height 172
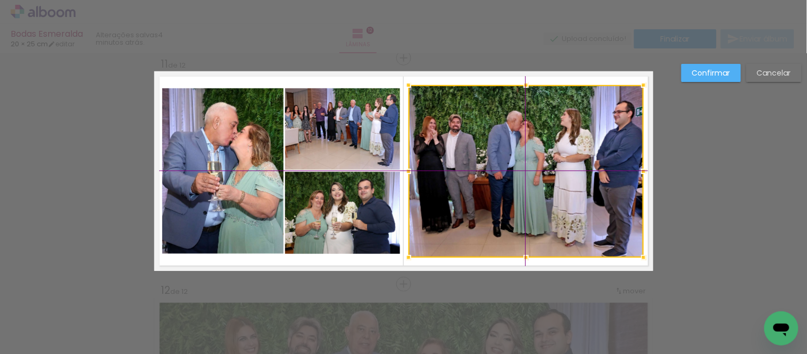
click at [569, 218] on div at bounding box center [525, 171] width 235 height 172
click at [0, 0] on slot "Confirmar" at bounding box center [0, 0] width 0 height 0
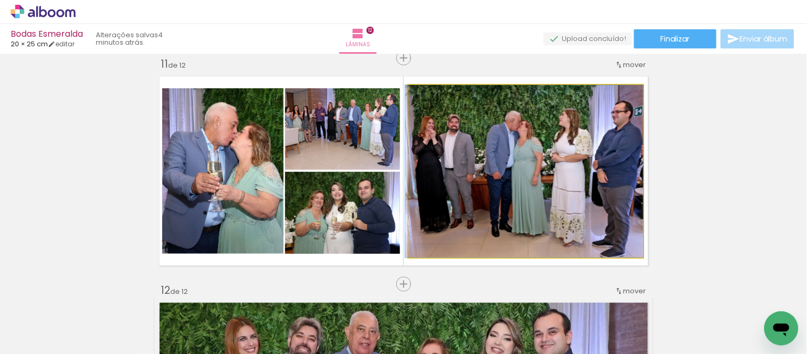
drag, startPoint x: 529, startPoint y: 167, endPoint x: 527, endPoint y: 154, distance: 12.9
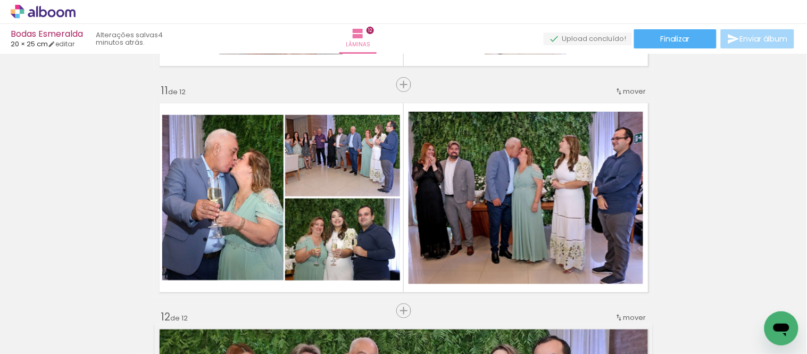
scroll to position [2273, 0]
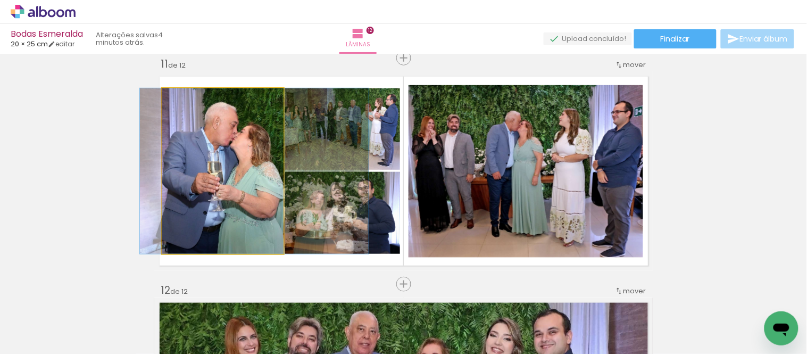
drag, startPoint x: 251, startPoint y: 203, endPoint x: 251, endPoint y: 209, distance: 6.4
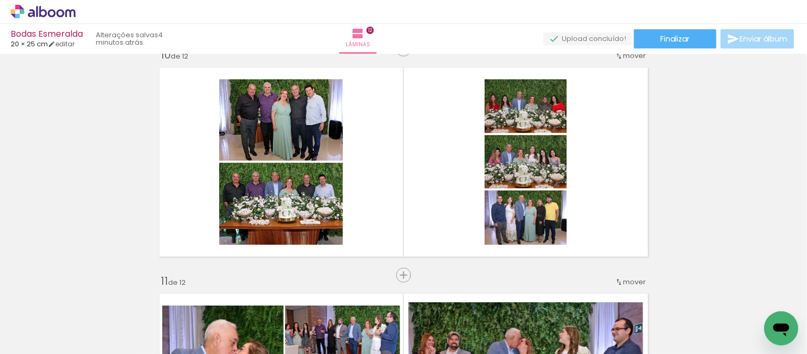
scroll to position [2037, 0]
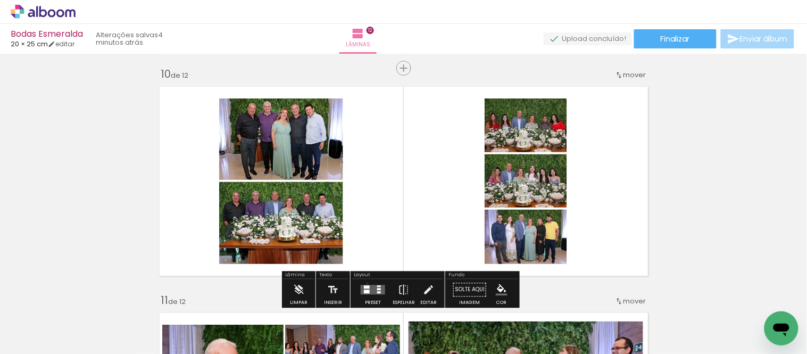
click at [365, 283] on div at bounding box center [372, 289] width 29 height 21
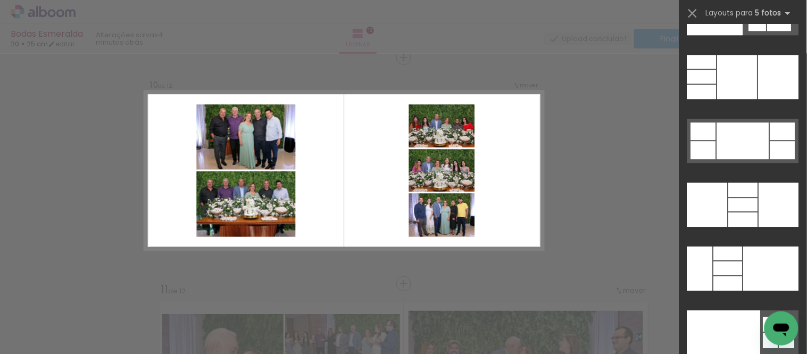
scroll to position [28753, 0]
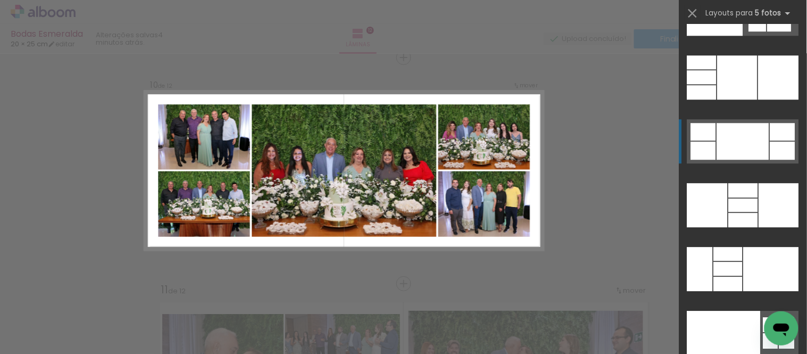
click at [743, 142] on div at bounding box center [743, 141] width 52 height 37
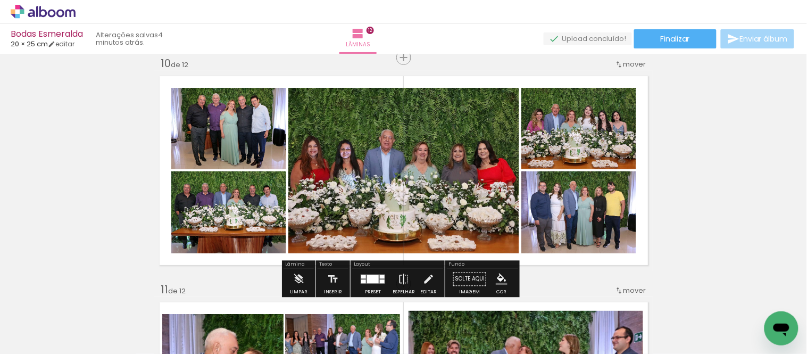
drag, startPoint x: 231, startPoint y: 230, endPoint x: 369, endPoint y: 197, distance: 142.2
click at [0, 0] on slot at bounding box center [0, 0] width 0 height 0
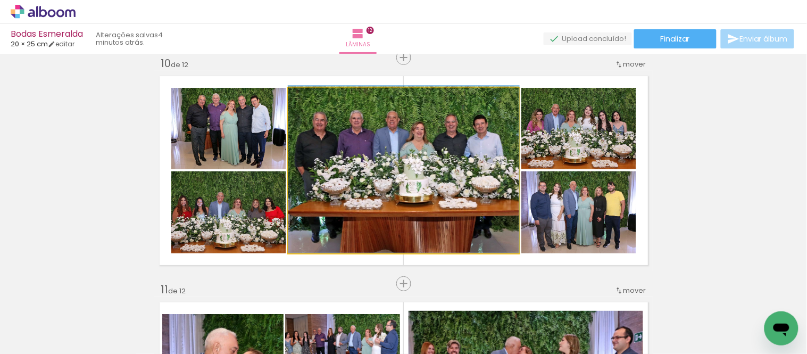
drag, startPoint x: 437, startPoint y: 198, endPoint x: 445, endPoint y: 189, distance: 12.1
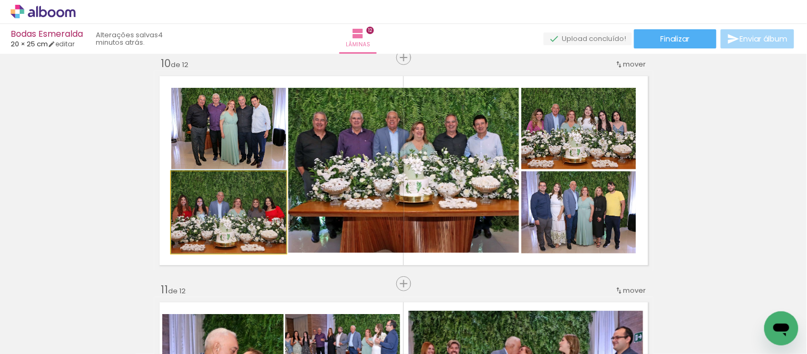
drag, startPoint x: 262, startPoint y: 225, endPoint x: 265, endPoint y: 216, distance: 10.1
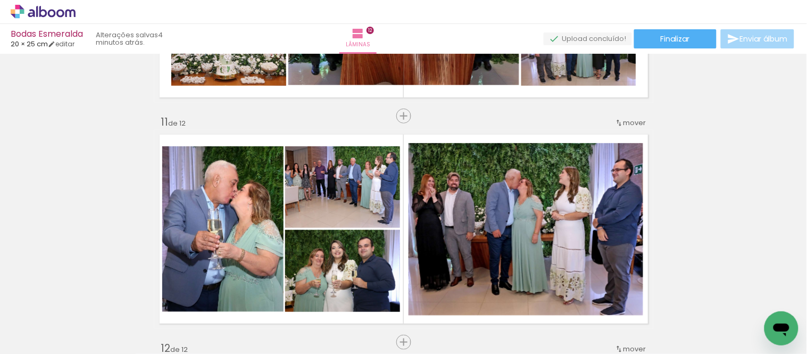
scroll to position [2284, 0]
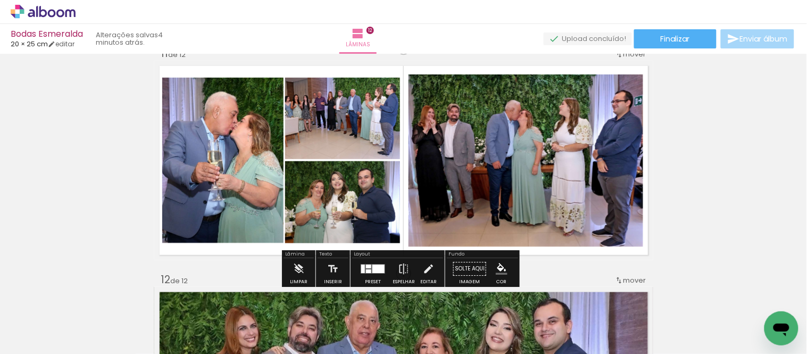
click at [510, 200] on quentale-photo at bounding box center [525, 160] width 235 height 172
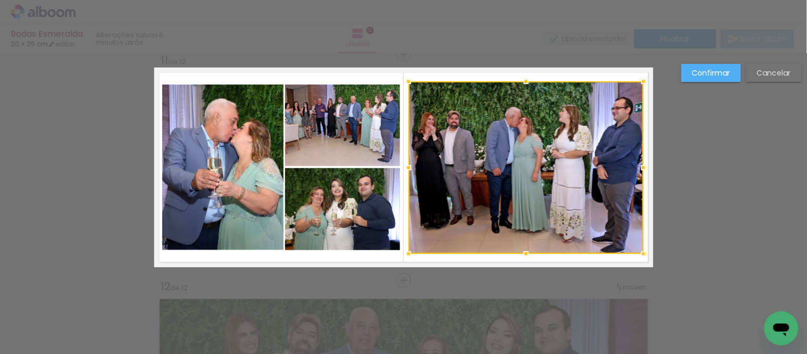
scroll to position [2273, 0]
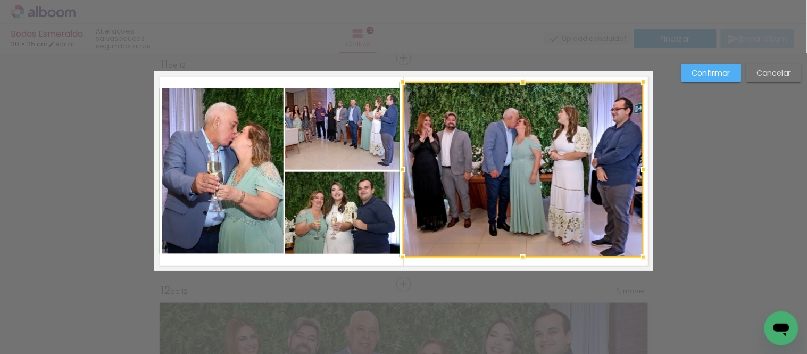
drag, startPoint x: 403, startPoint y: 82, endPoint x: 397, endPoint y: 73, distance: 11.1
click at [397, 73] on div at bounding box center [402, 81] width 21 height 21
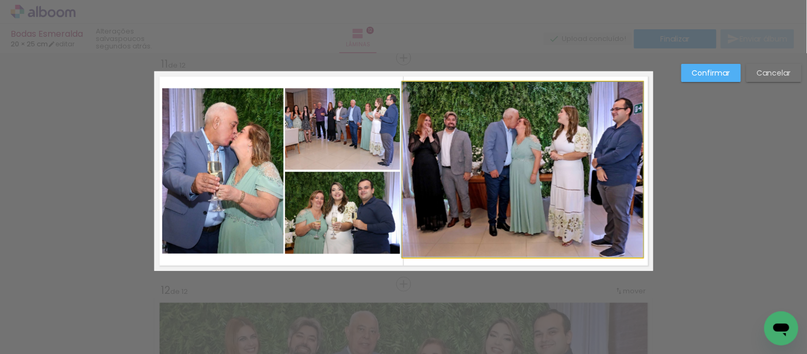
click at [518, 242] on quentale-photo at bounding box center [523, 169] width 241 height 175
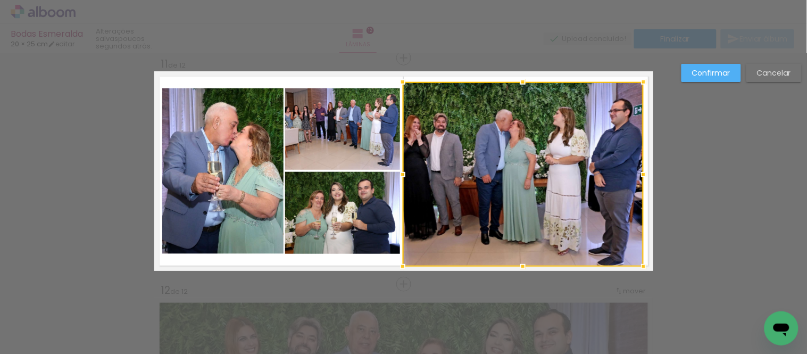
drag, startPoint x: 516, startPoint y: 256, endPoint x: 517, endPoint y: 267, distance: 11.8
click at [517, 267] on div at bounding box center [522, 266] width 21 height 21
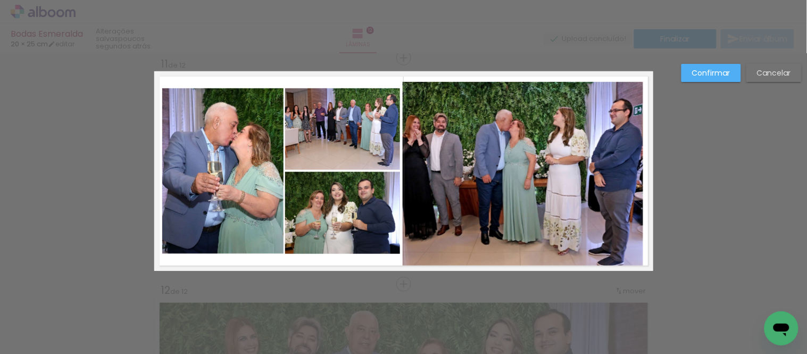
click at [635, 168] on quentale-photo at bounding box center [523, 174] width 241 height 185
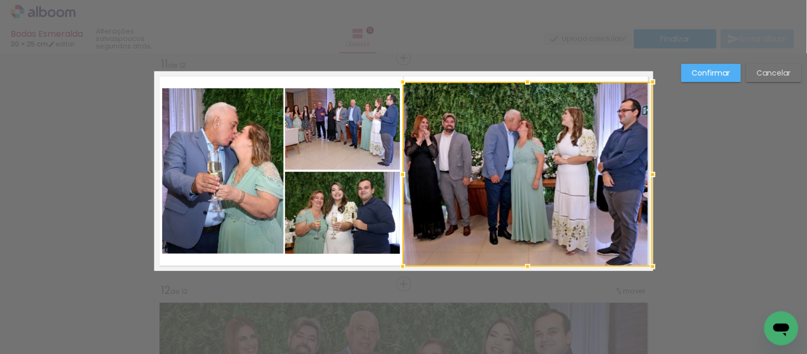
drag, startPoint x: 639, startPoint y: 169, endPoint x: 644, endPoint y: 169, distance: 5.3
click at [644, 169] on div at bounding box center [652, 174] width 21 height 21
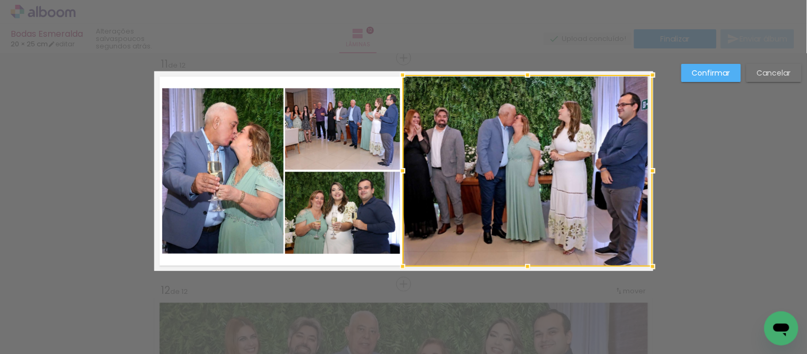
drag, startPoint x: 521, startPoint y: 78, endPoint x: 520, endPoint y: 72, distance: 5.9
click at [520, 72] on div at bounding box center [527, 74] width 21 height 21
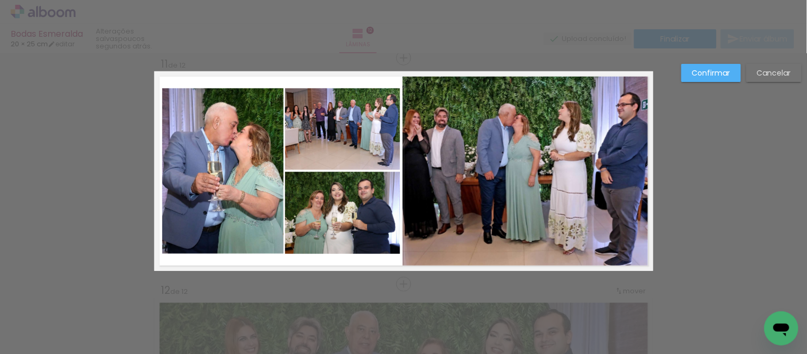
click at [0, 0] on slot "Confirmar" at bounding box center [0, 0] width 0 height 0
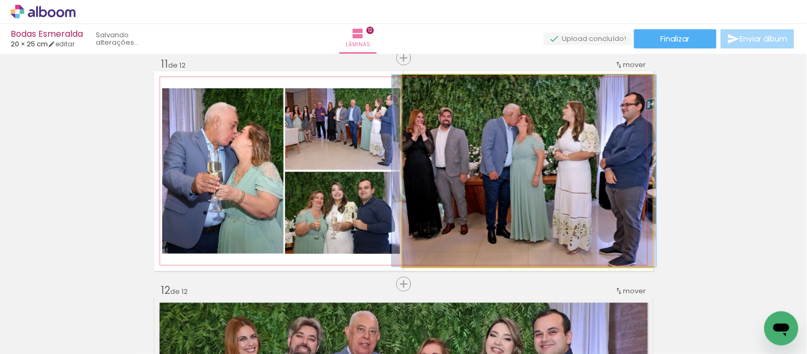
drag, startPoint x: 524, startPoint y: 184, endPoint x: 529, endPoint y: 194, distance: 11.0
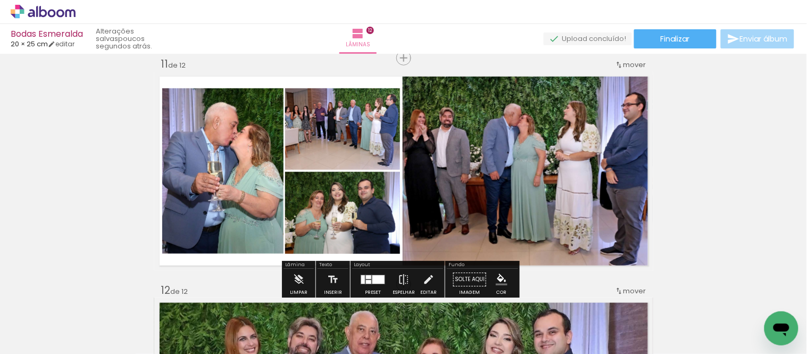
click at [446, 182] on quentale-photo at bounding box center [528, 170] width 250 height 191
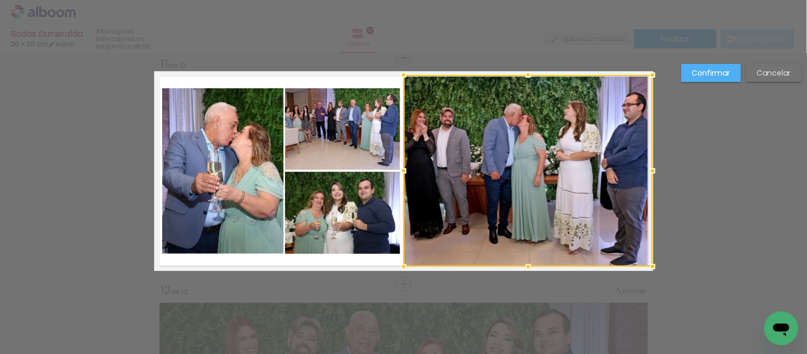
click at [393, 172] on div at bounding box center [403, 170] width 21 height 21
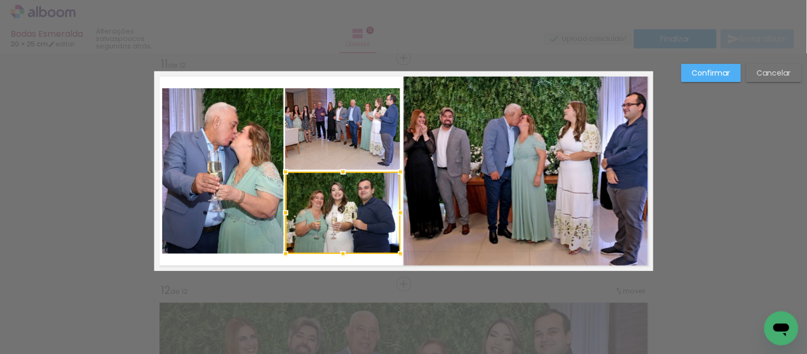
click at [690, 75] on paper-button "Confirmar" at bounding box center [711, 73] width 60 height 18
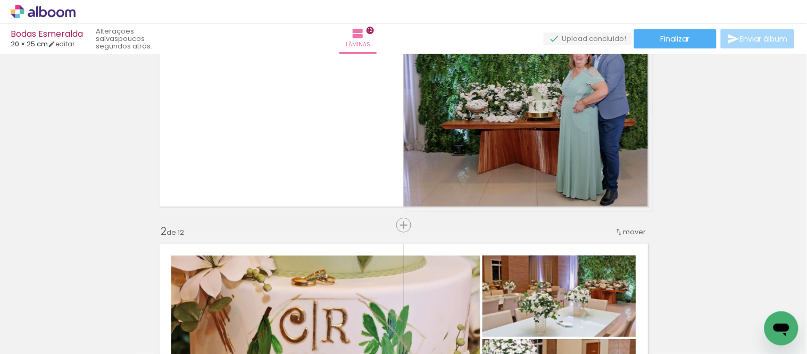
scroll to position [0, 0]
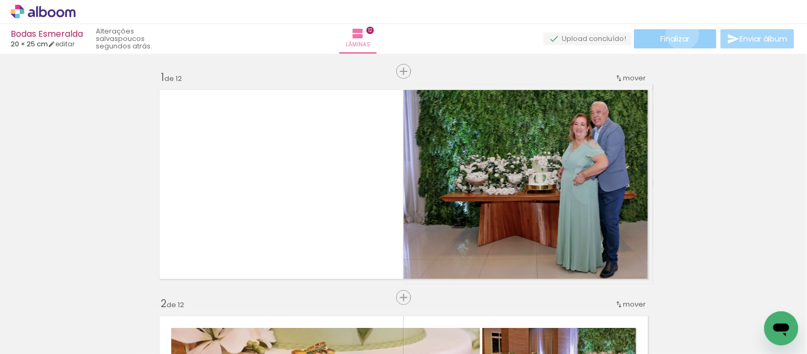
click at [679, 35] on span "Finalizar" at bounding box center [674, 38] width 29 height 7
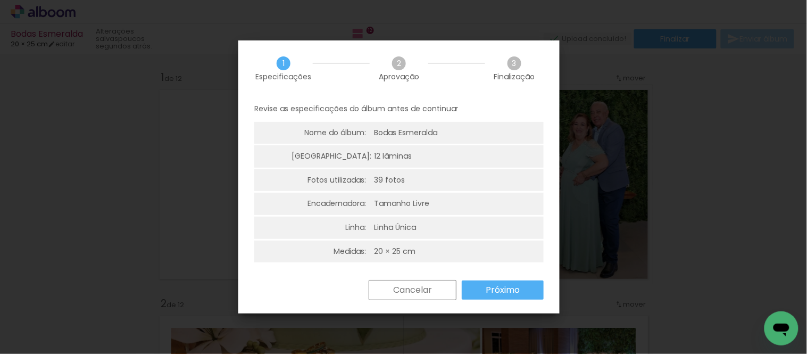
click at [0, 0] on slot "Próximo" at bounding box center [0, 0] width 0 height 0
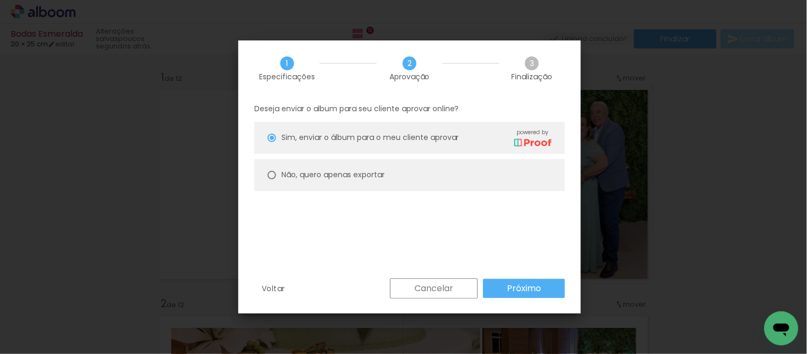
click at [0, 0] on slot "Não, quero apenas exportar" at bounding box center [0, 0] width 0 height 0
type paper-radio-button "on"
click at [501, 285] on paper-button "Próximo" at bounding box center [524, 288] width 82 height 19
type input "Alta, 300 DPI"
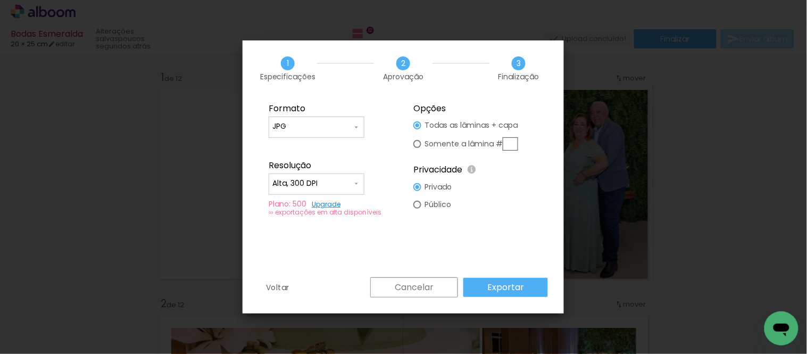
click at [0, 0] on slot "Exportar" at bounding box center [0, 0] width 0 height 0
